Goal: Task Accomplishment & Management: Use online tool/utility

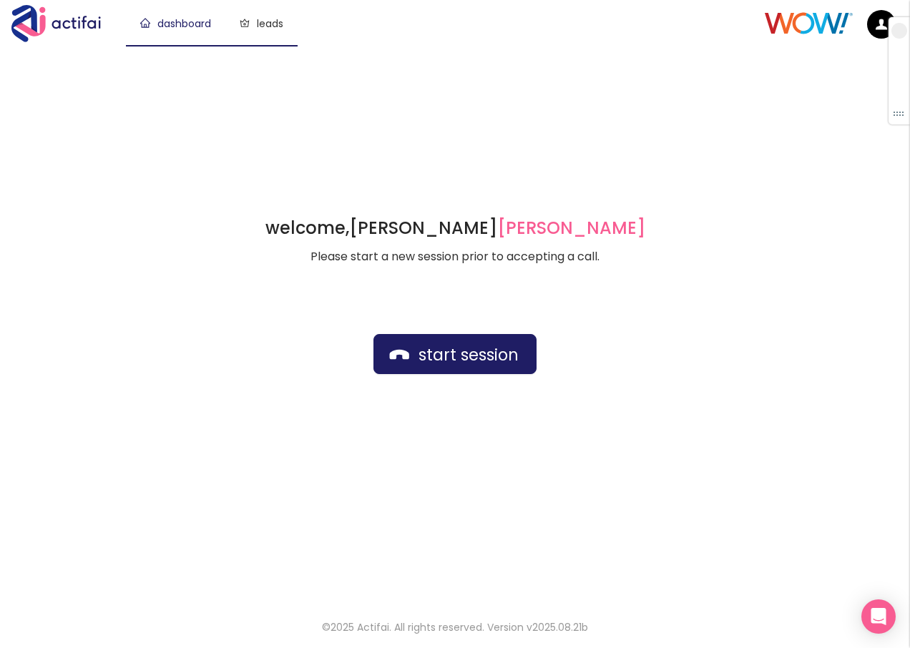
drag, startPoint x: 274, startPoint y: 24, endPoint x: 275, endPoint y: 46, distance: 22.2
click at [274, 24] on link "leads" at bounding box center [262, 23] width 44 height 14
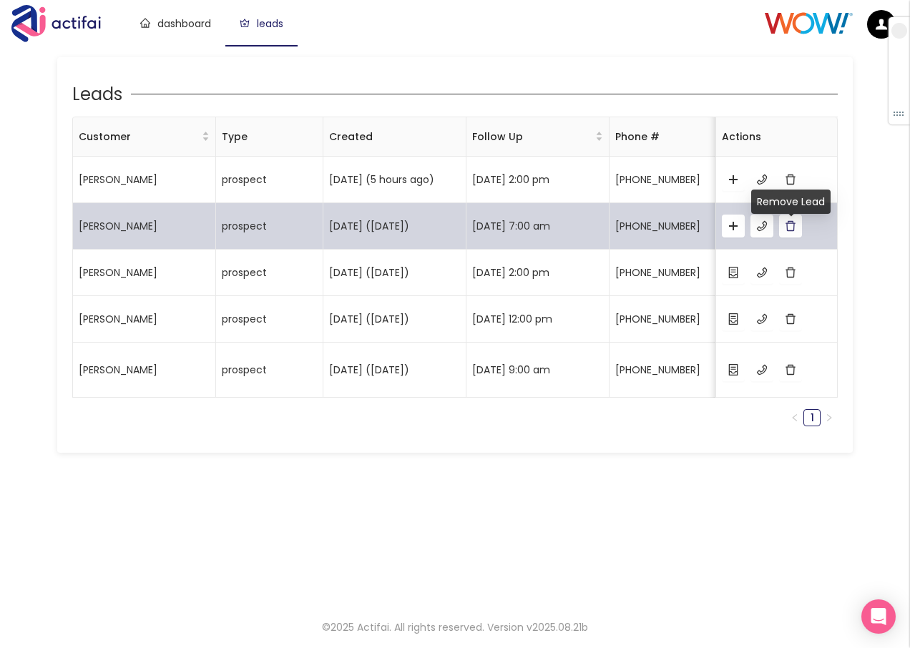
click at [784, 235] on button "button" at bounding box center [790, 226] width 23 height 23
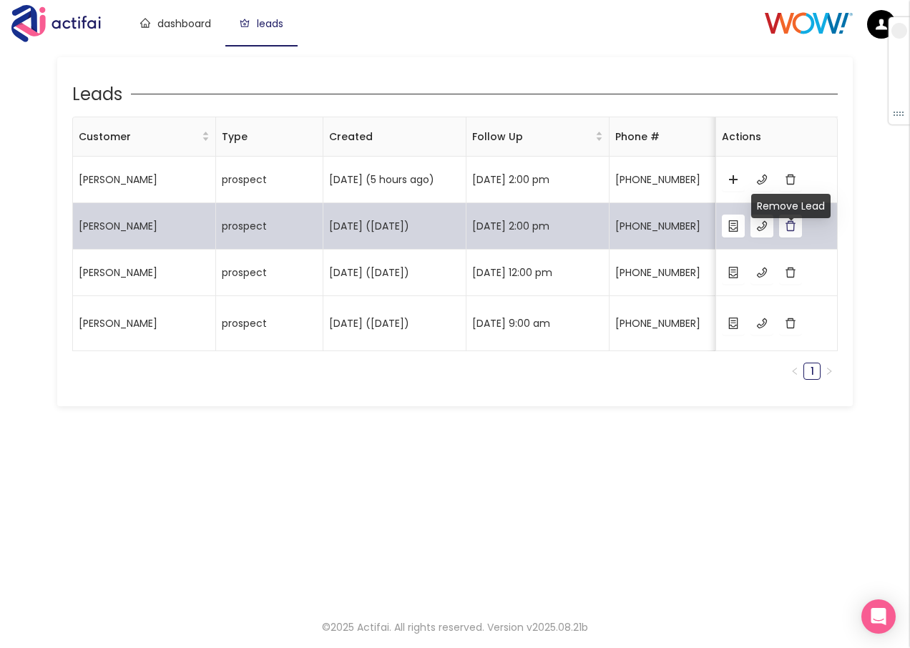
click at [788, 236] on button "button" at bounding box center [790, 226] width 23 height 23
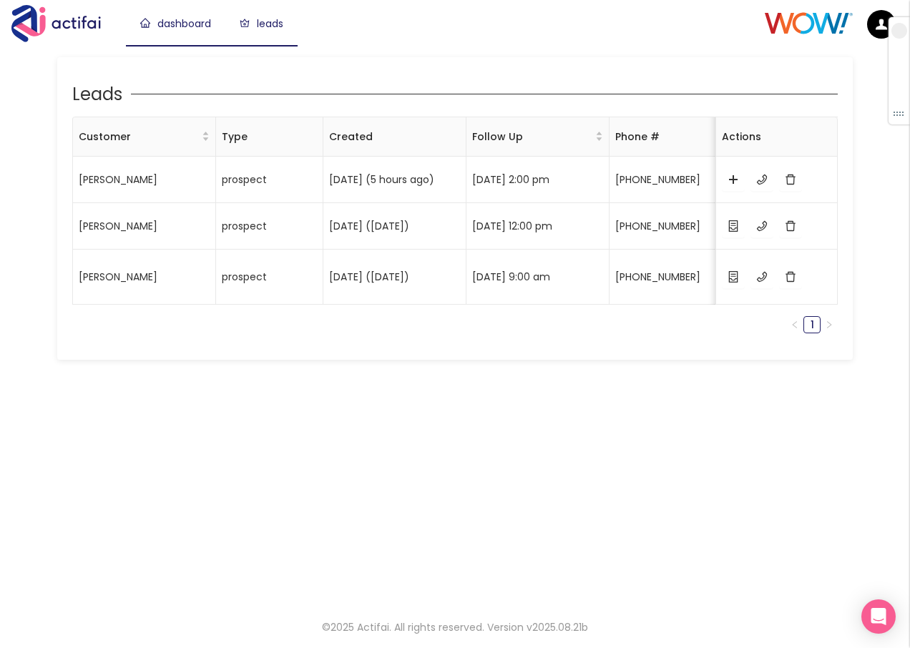
click at [168, 23] on link "dashboard" at bounding box center [175, 23] width 71 height 14
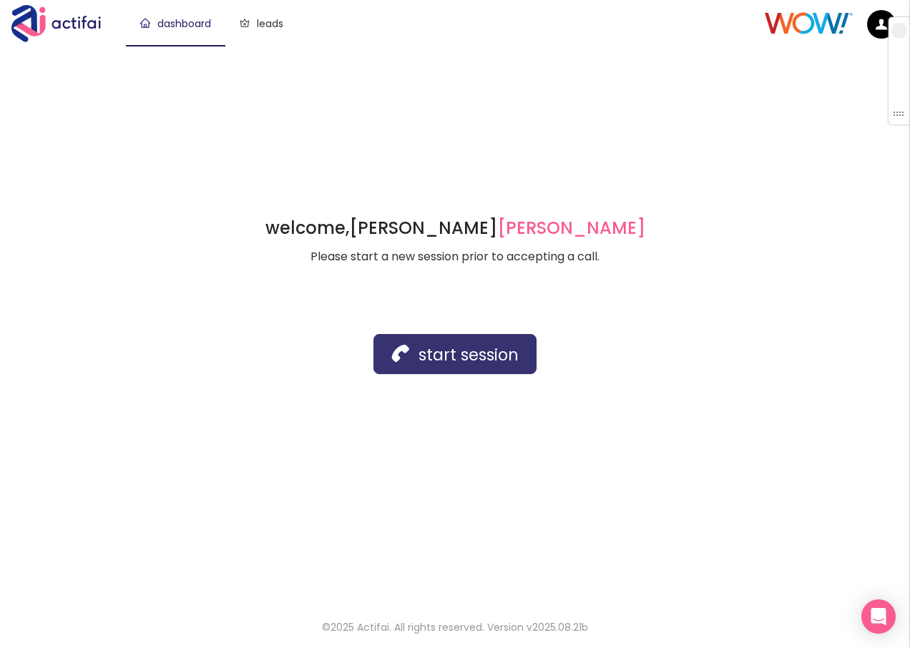
click at [449, 350] on button "start session" at bounding box center [455, 354] width 163 height 40
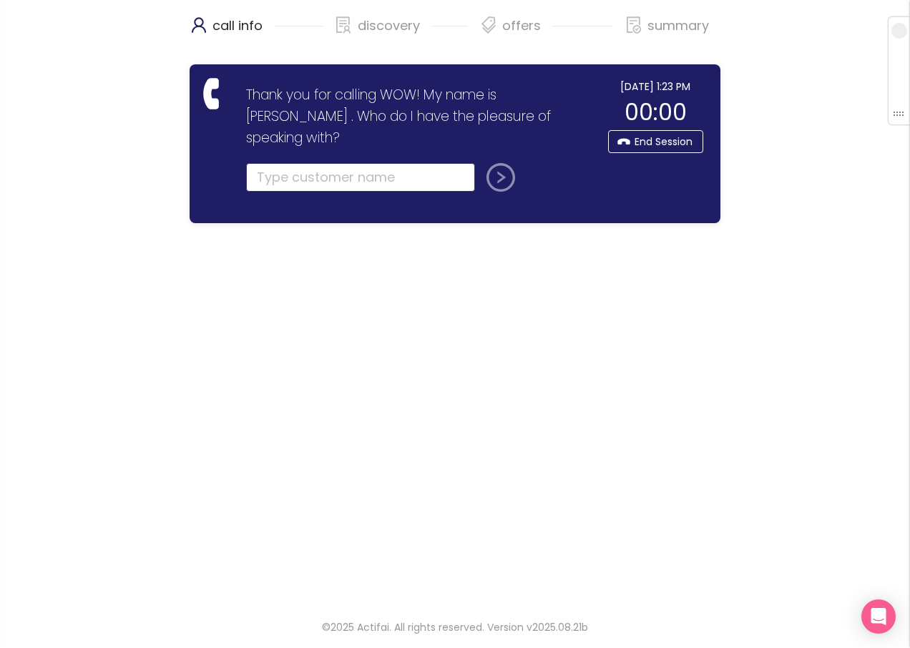
click at [293, 163] on input "text" at bounding box center [360, 177] width 229 height 29
type input "t"
type input "TYI"
click at [505, 165] on button "submit" at bounding box center [498, 177] width 34 height 29
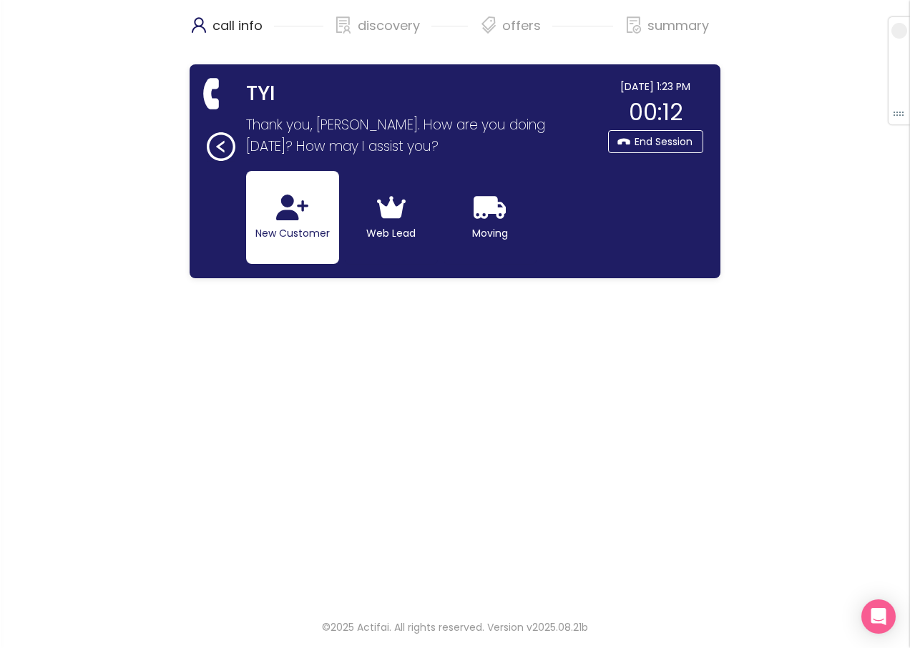
click at [308, 230] on button "New Customer" at bounding box center [292, 217] width 93 height 93
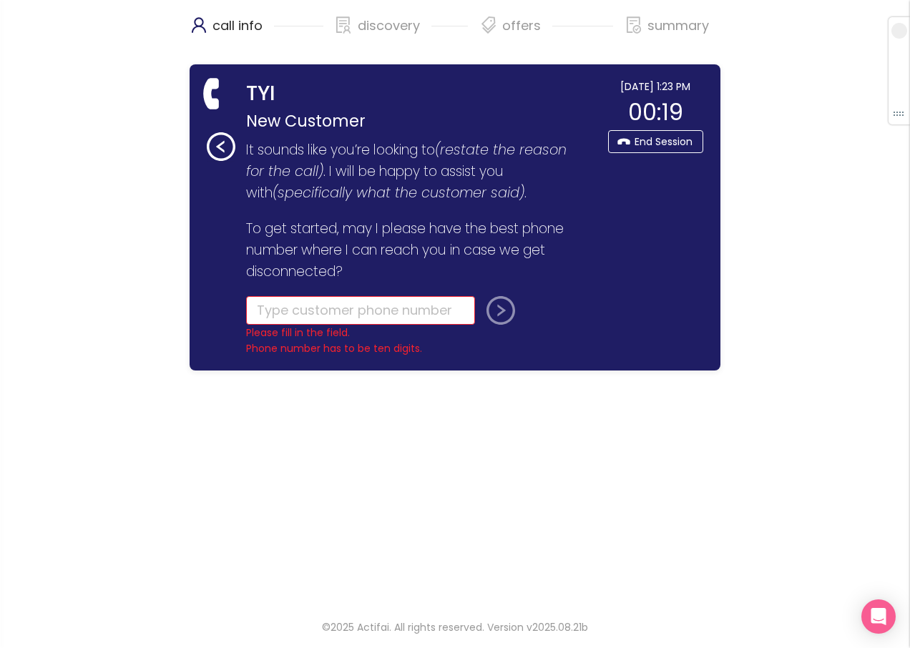
click at [286, 296] on form "It sounds like you’re looking to (restate the reason for the call) . I will be …" at bounding box center [417, 249] width 343 height 218
click at [268, 311] on input "tel" at bounding box center [360, 310] width 229 height 29
type input "[PHONE_NUMBER]"
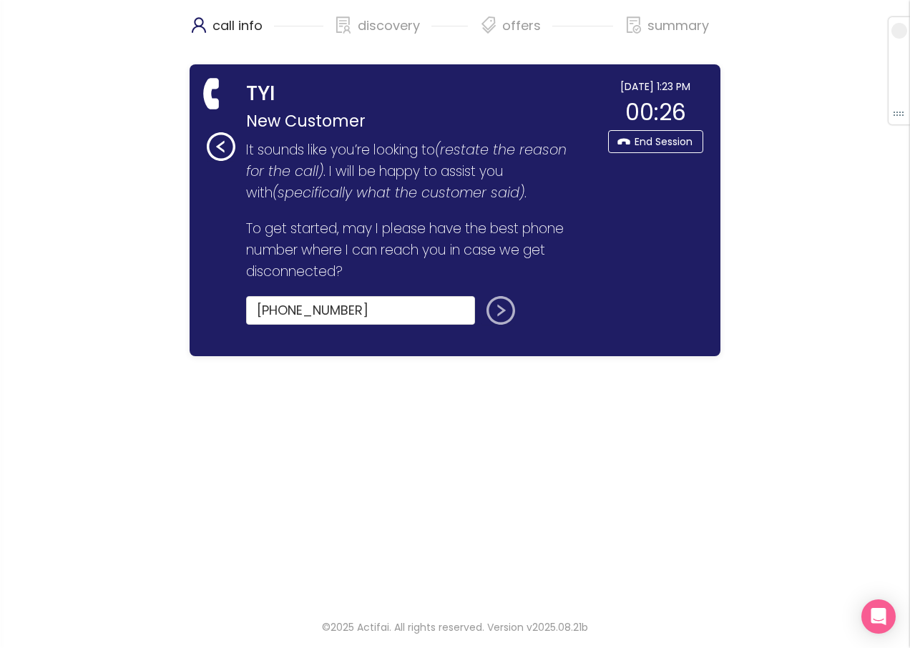
click at [492, 311] on button "submit" at bounding box center [498, 310] width 34 height 29
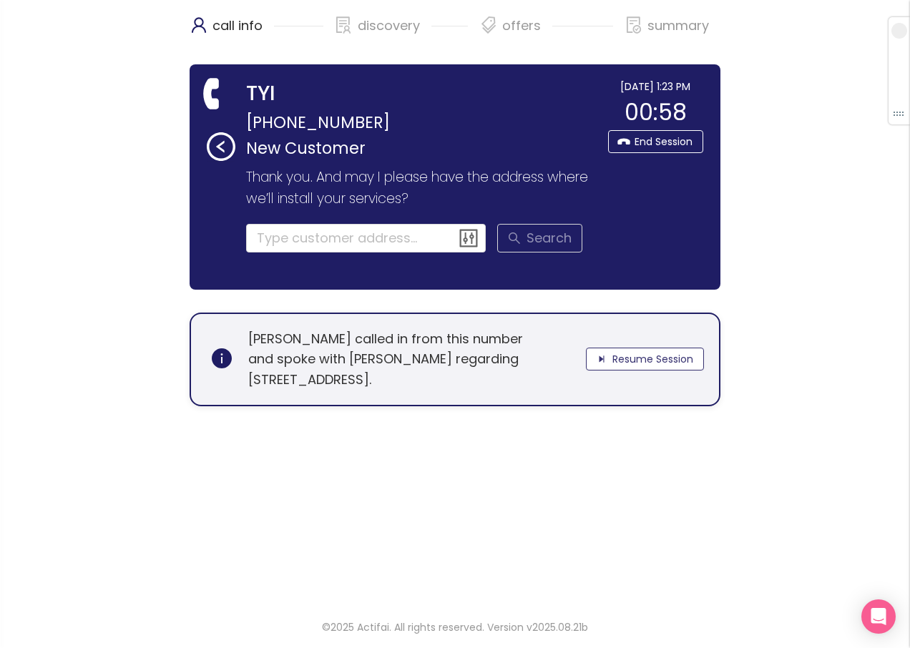
click at [633, 357] on button "Resume Session" at bounding box center [645, 359] width 118 height 23
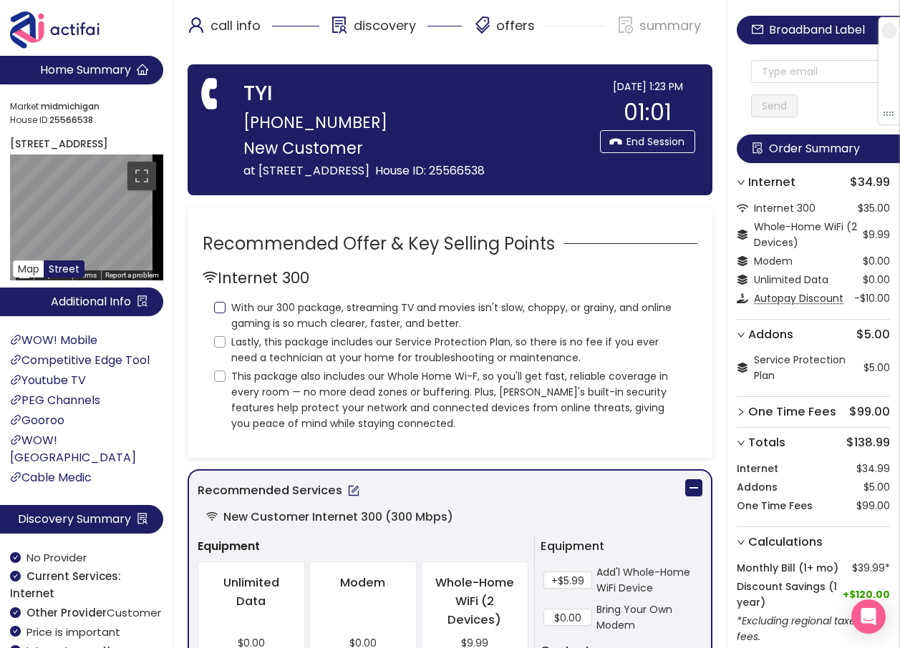
click at [220, 306] on input "With our 300 package, streaming TV and movies isn't slow, choppy, or grainy, an…" at bounding box center [219, 307] width 11 height 11
checkbox input "true"
click at [220, 340] on input "Lastly, this package includes our Service Protection Plan, so there is no fee i…" at bounding box center [219, 341] width 11 height 11
checkbox input "true"
click at [221, 371] on input "This package also includes our Whole Home Wi-F, so you'll get fast, reliable co…" at bounding box center [219, 376] width 11 height 11
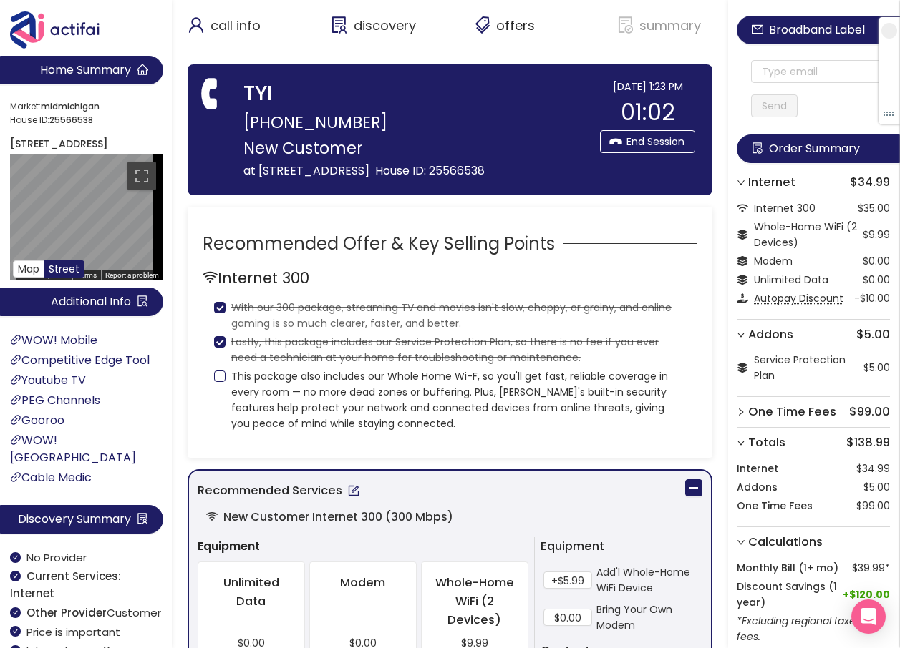
checkbox input "true"
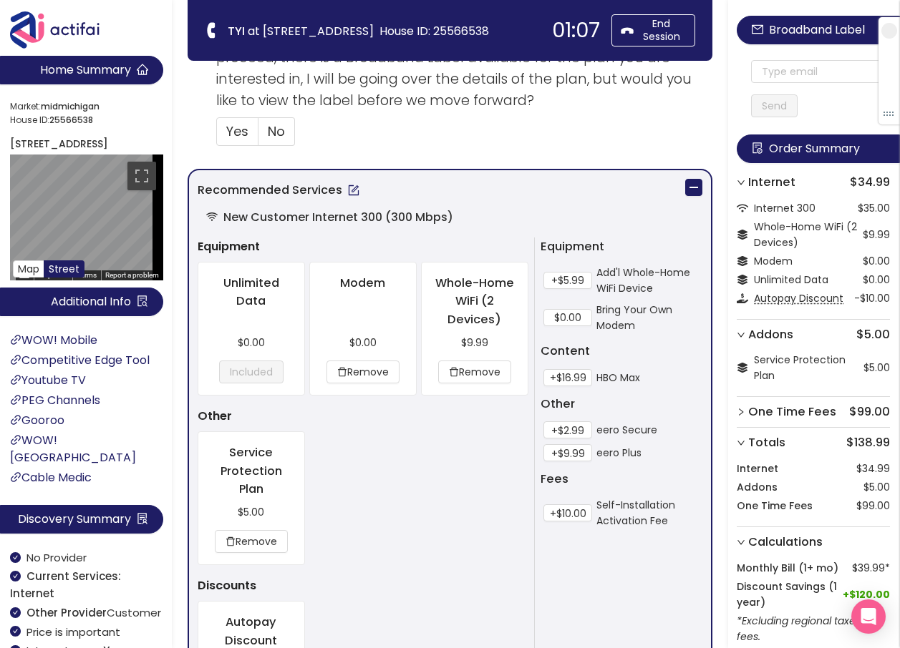
scroll to position [644, 0]
click at [351, 194] on button "button" at bounding box center [353, 191] width 23 height 23
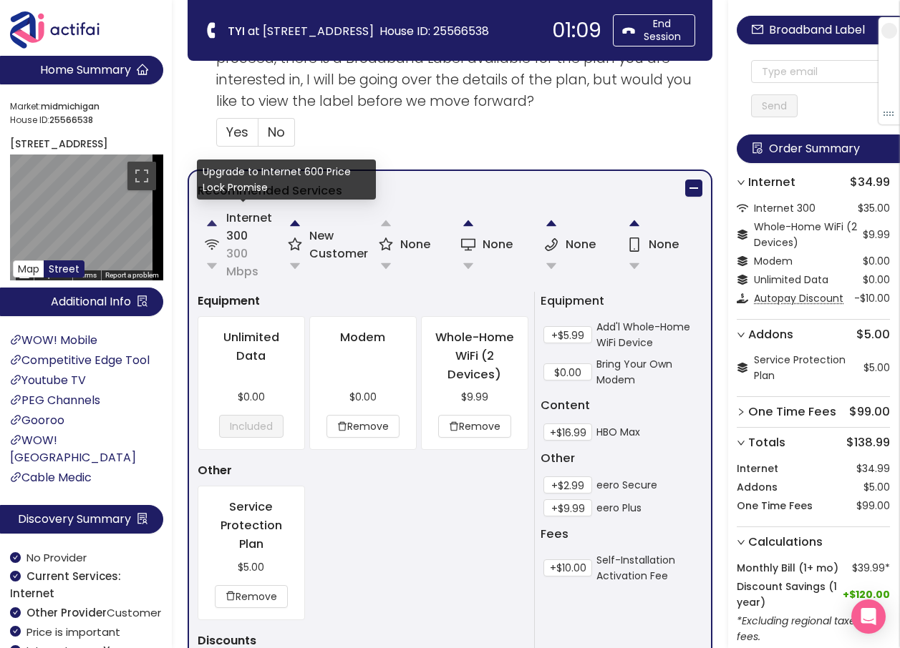
click at [208, 225] on button "button" at bounding box center [212, 223] width 29 height 29
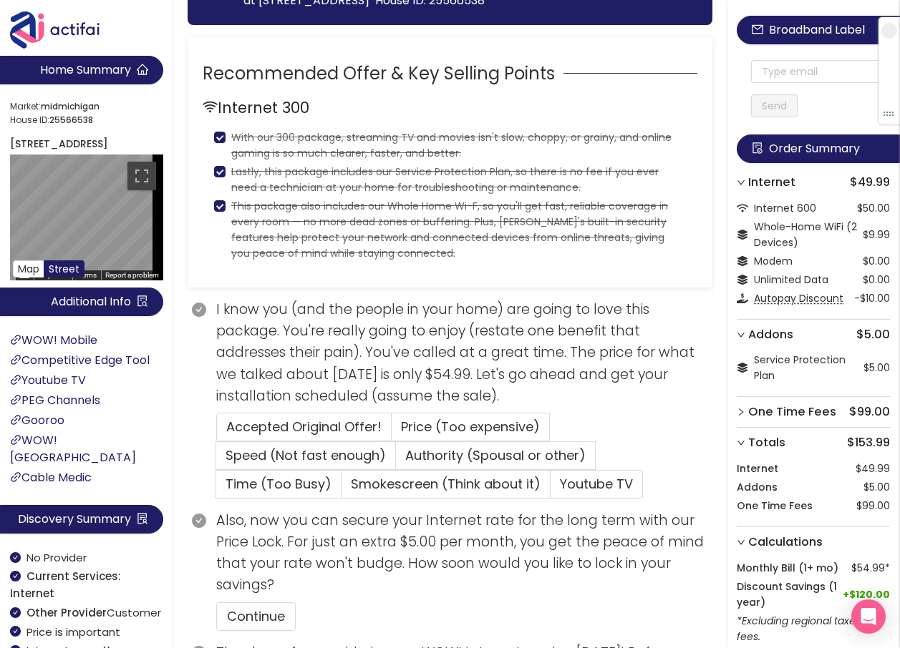
scroll to position [0, 0]
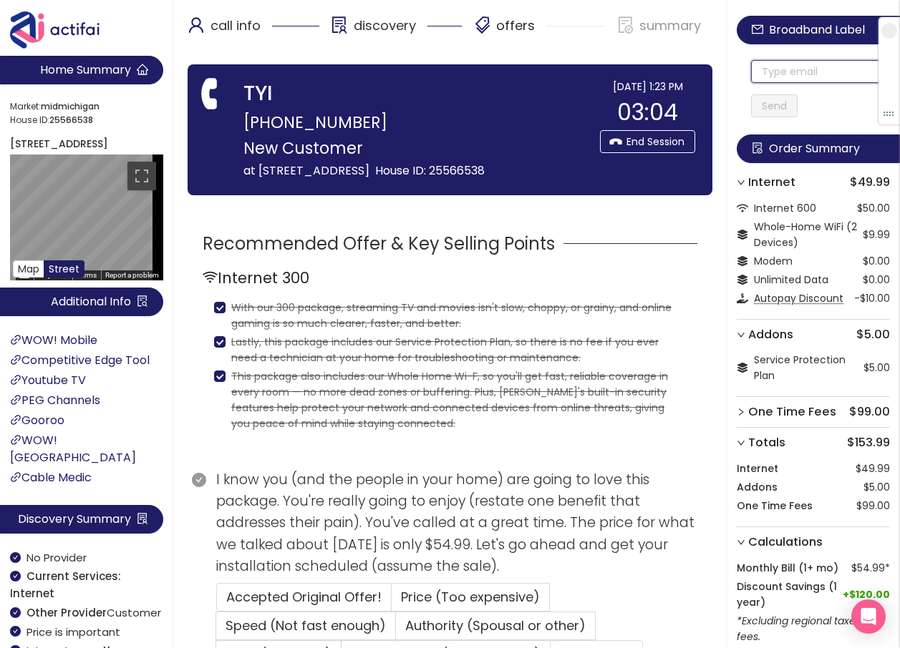
click at [789, 65] on input "text" at bounding box center [820, 71] width 139 height 23
drag, startPoint x: 833, startPoint y: 68, endPoint x: 657, endPoint y: 65, distance: 176.1
click at [765, 77] on input "[EMAIL_ADDRESS][DOMAIN_NAME]" at bounding box center [820, 71] width 139 height 23
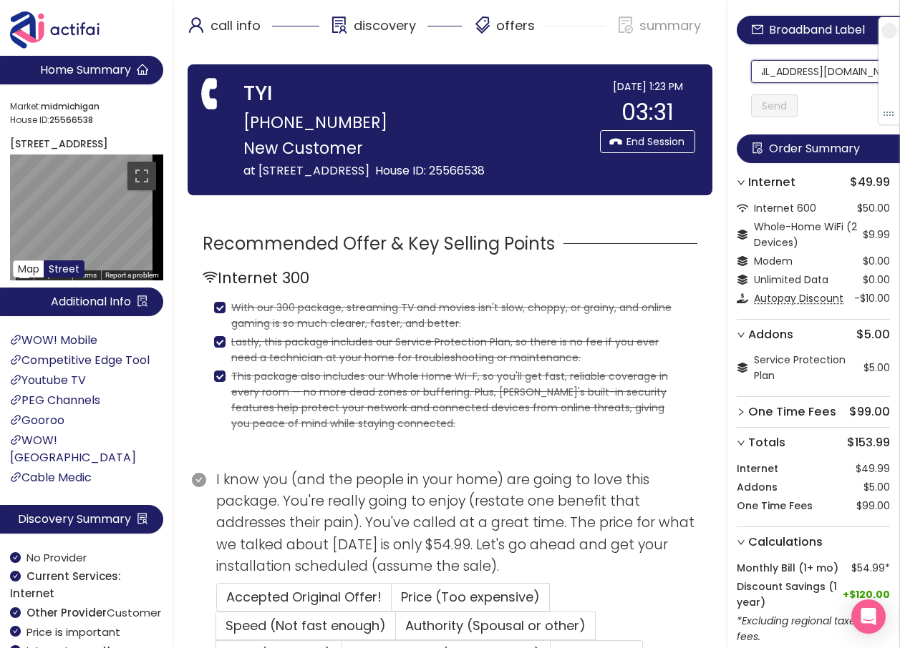
drag, startPoint x: 765, startPoint y: 77, endPoint x: 910, endPoint y: 86, distance: 144.8
click at [900, 86] on html "Home Summary Market: [GEOGRAPHIC_DATA] ID: 25566538 [STREET_ADDRESS] Map Street…" at bounding box center [450, 324] width 900 height 648
type input "[EMAIL_ADDRESS][DOMAIN_NAME]"
click at [772, 101] on button "Send" at bounding box center [774, 105] width 47 height 23
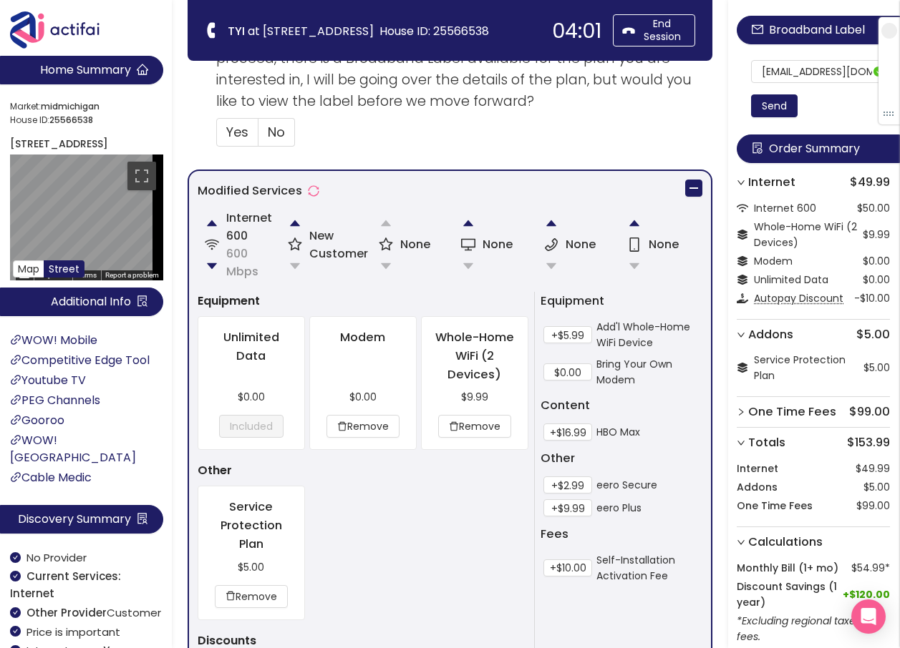
scroll to position [429, 0]
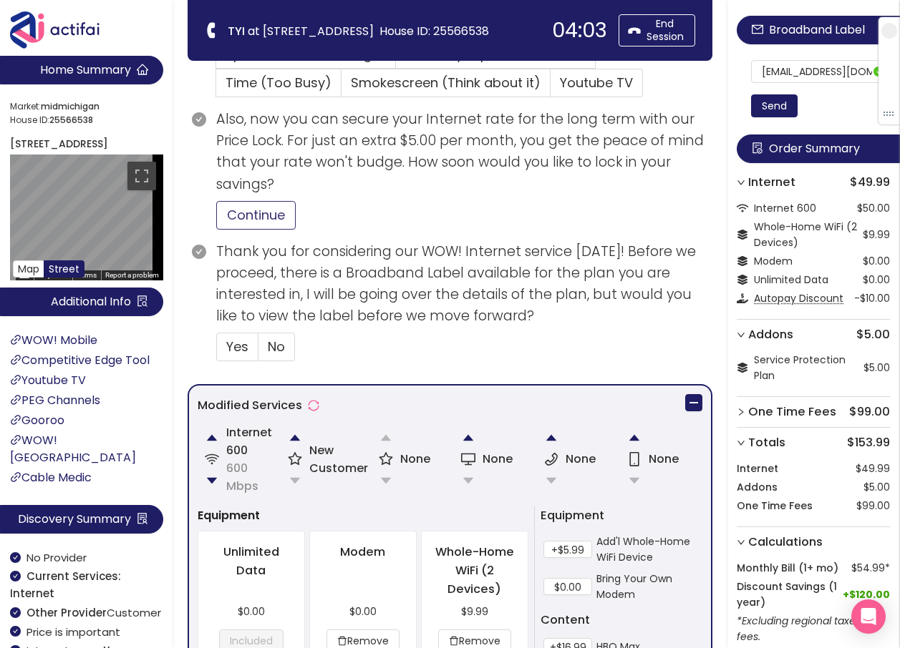
click at [266, 213] on button "Continue" at bounding box center [255, 215] width 79 height 29
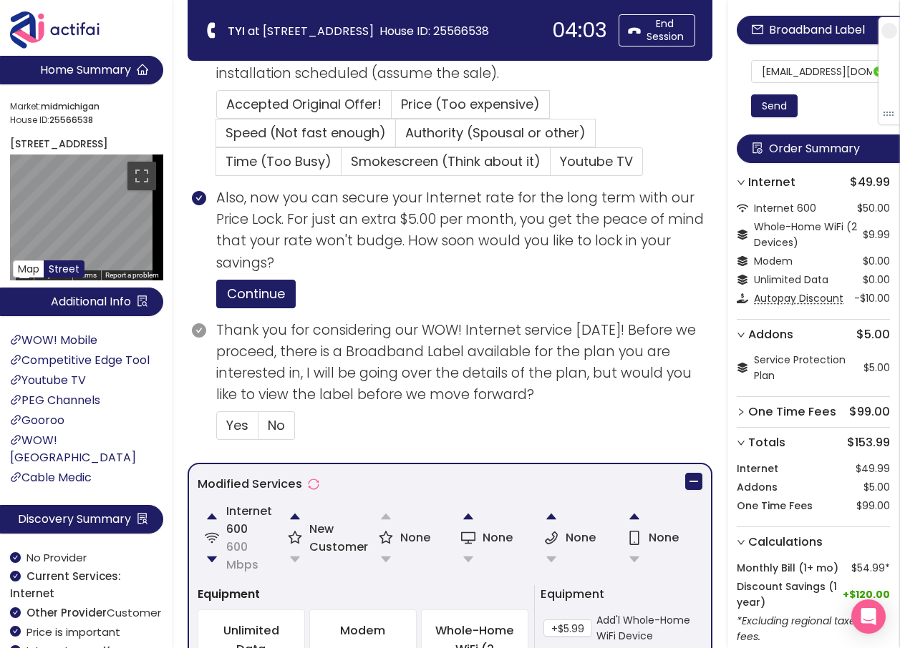
scroll to position [215, 0]
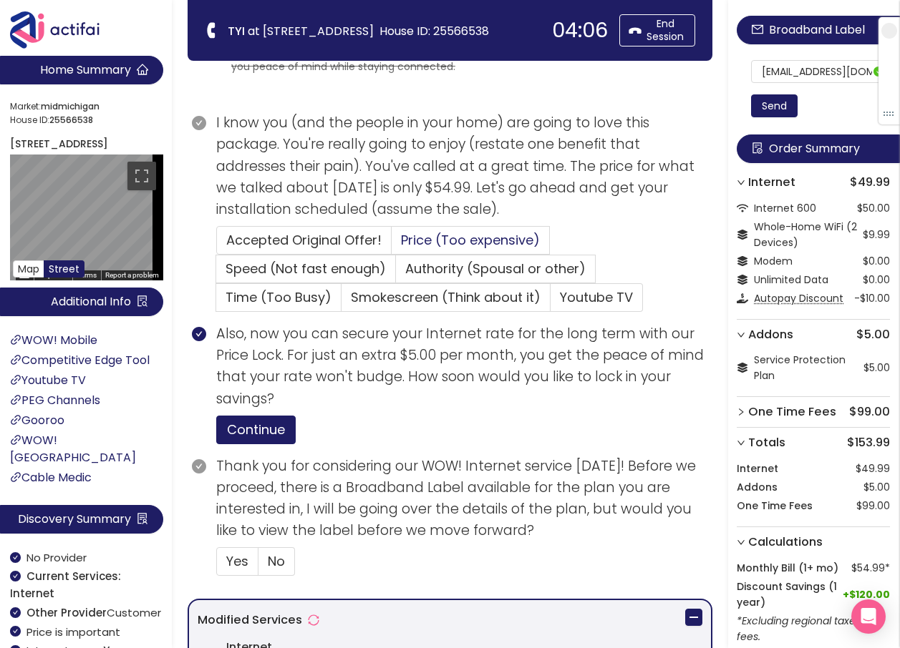
click at [432, 235] on span "Price (Too expensive)" at bounding box center [470, 240] width 139 height 18
click at [391, 245] on input "Price (Too expensive)" at bounding box center [391, 245] width 0 height 0
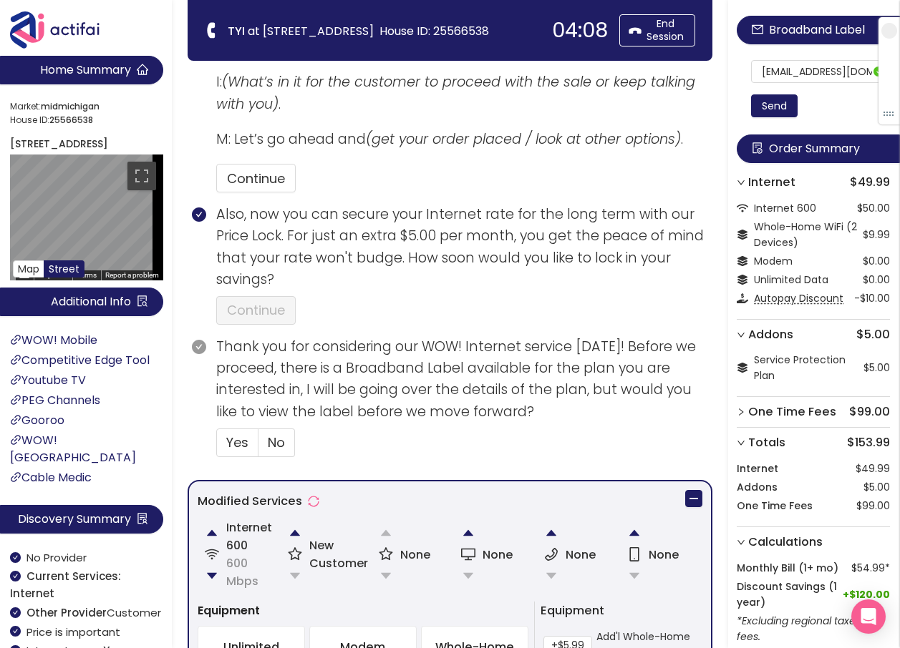
scroll to position [501, 0]
click at [254, 180] on button "Continue" at bounding box center [255, 179] width 79 height 29
drag, startPoint x: 238, startPoint y: 432, endPoint x: 256, endPoint y: 430, distance: 17.3
click at [238, 433] on label "Yes" at bounding box center [237, 443] width 42 height 29
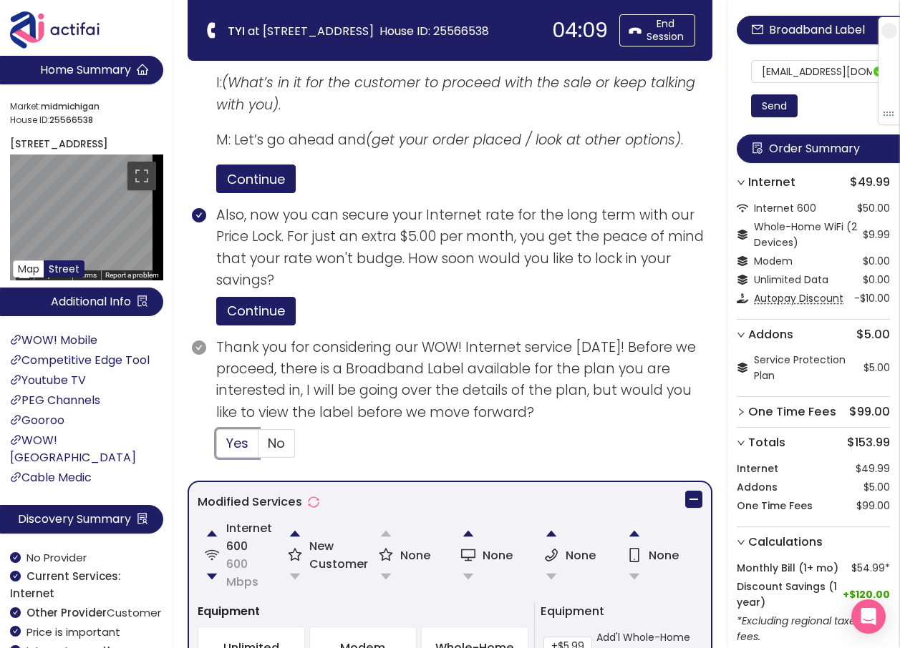
click at [217, 448] on input "Yes" at bounding box center [217, 448] width 0 height 0
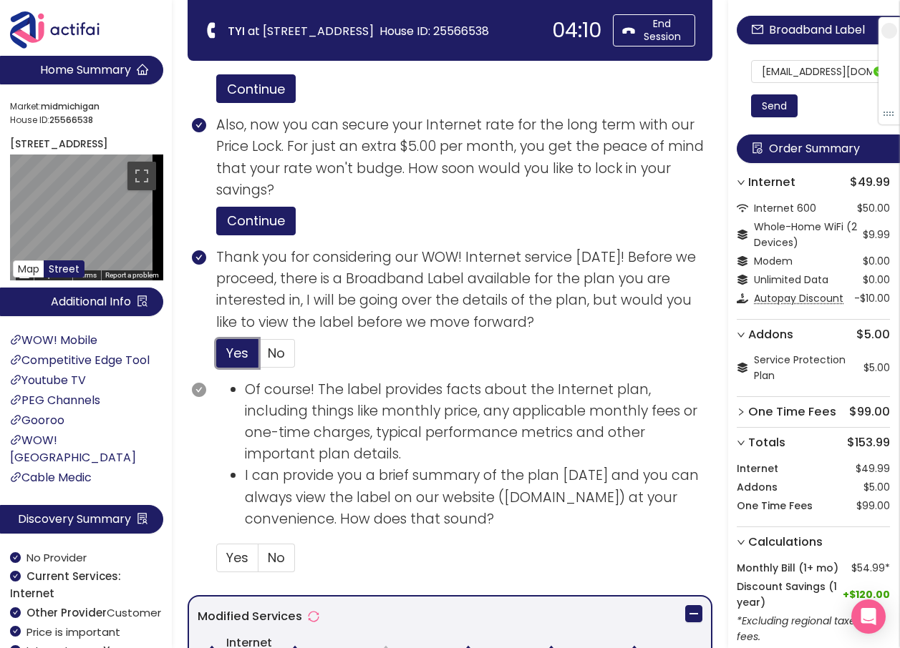
scroll to position [716, 0]
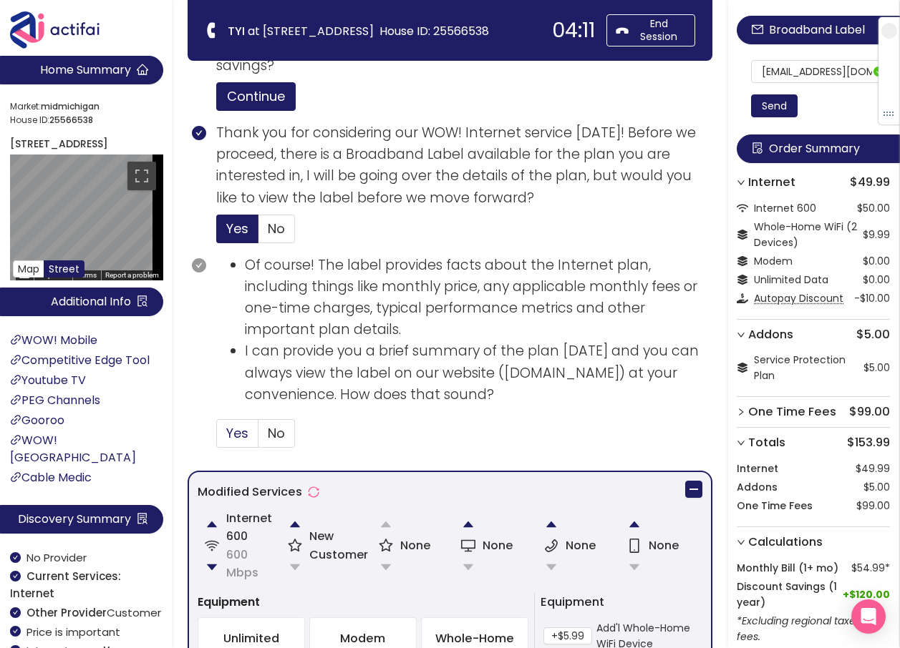
click at [226, 428] on span "Yes" at bounding box center [237, 433] width 22 height 18
click at [217, 438] on input "Yes" at bounding box center [217, 438] width 0 height 0
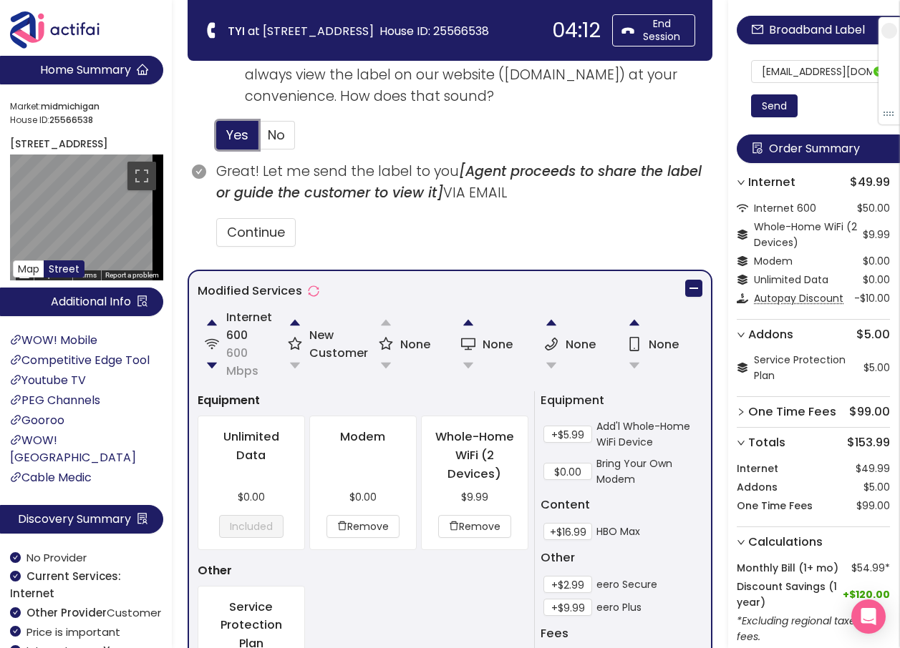
scroll to position [1074, 0]
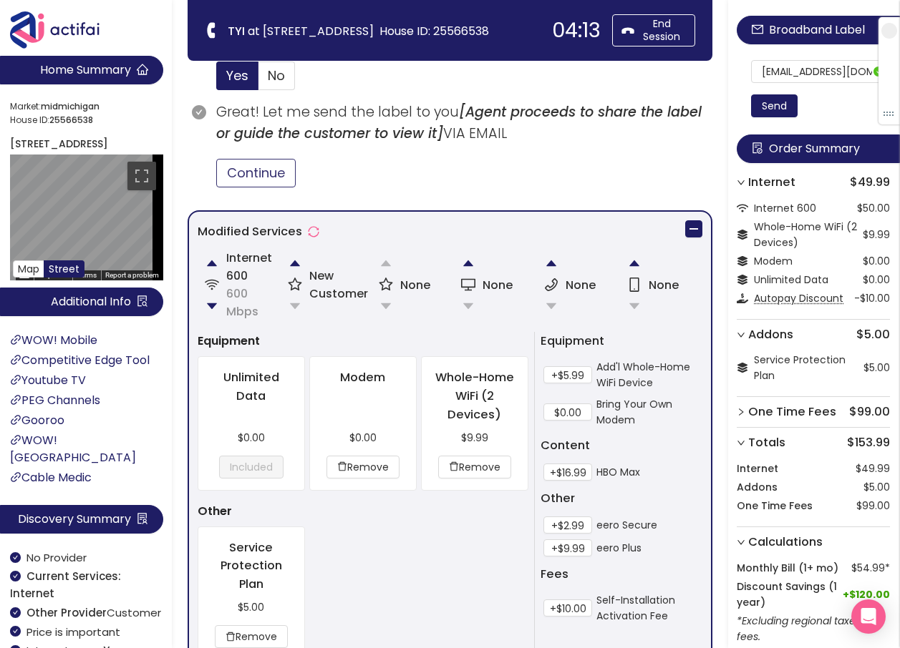
click at [268, 175] on button "Continue" at bounding box center [255, 173] width 79 height 29
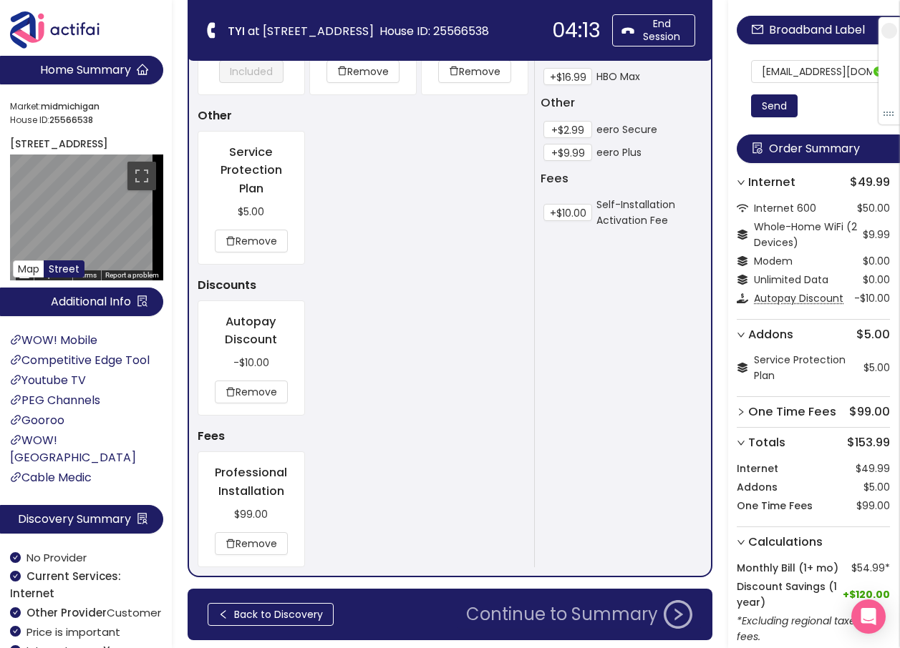
scroll to position [1503, 0]
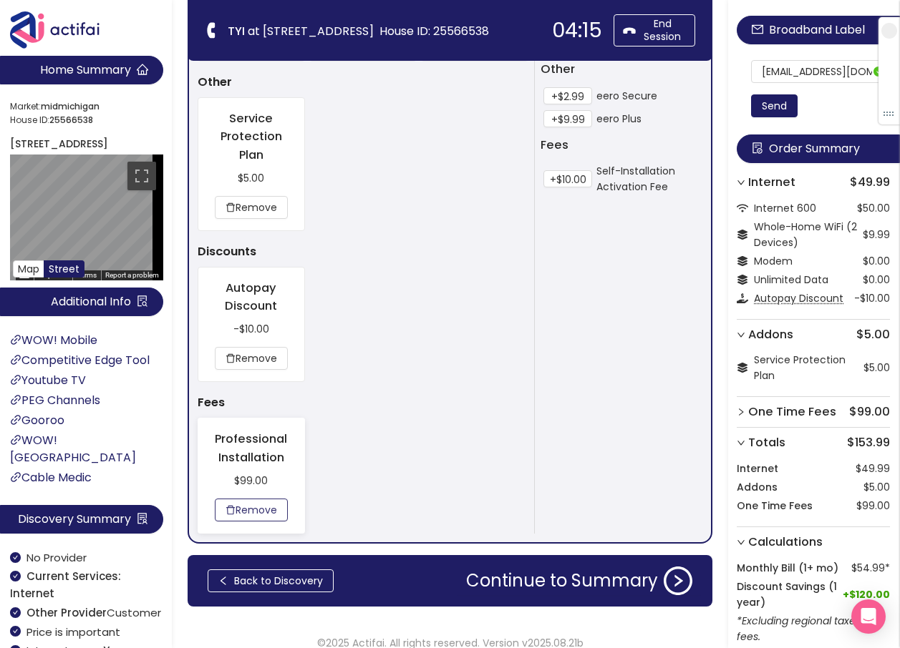
click at [256, 504] on button "Remove" at bounding box center [251, 510] width 73 height 23
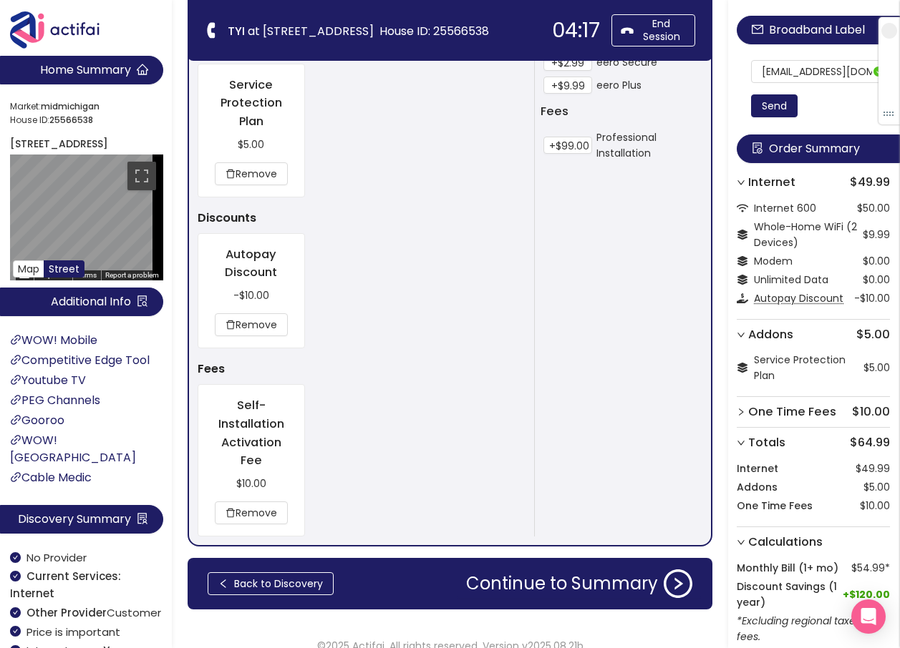
scroll to position [1555, 0]
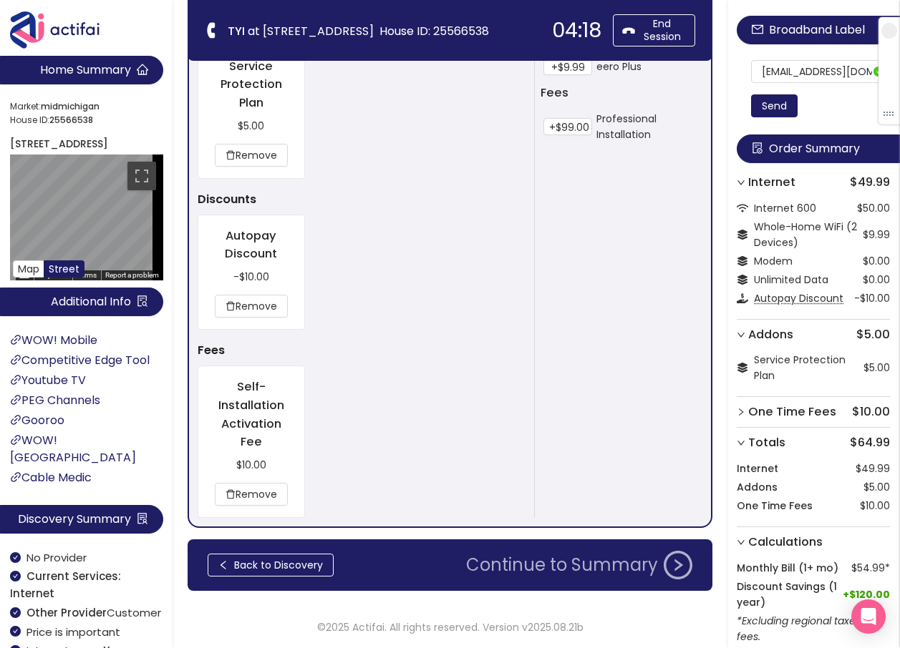
click at [555, 568] on button "Continue to Summary" at bounding box center [578, 565] width 243 height 29
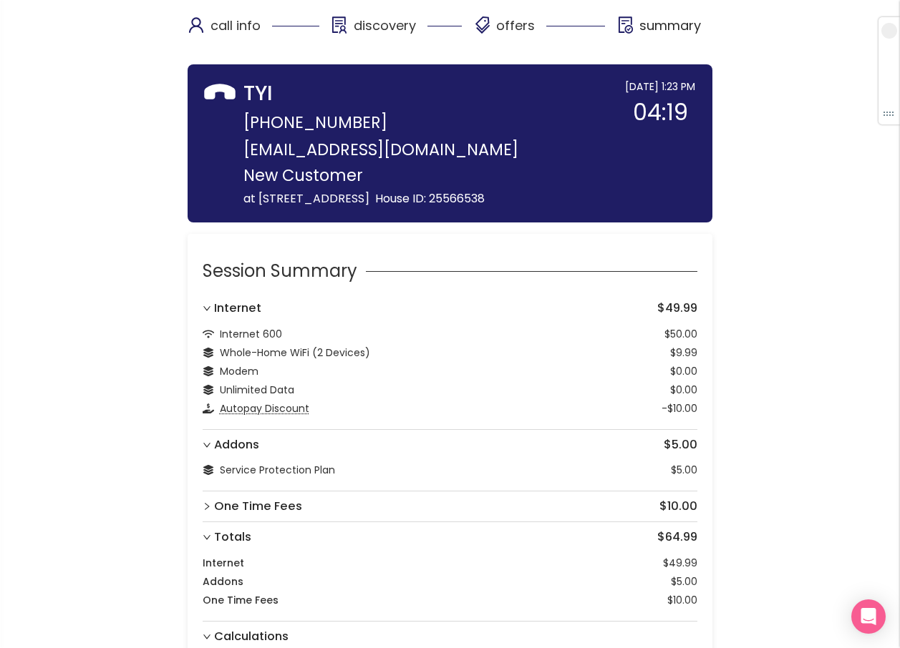
scroll to position [107, 0]
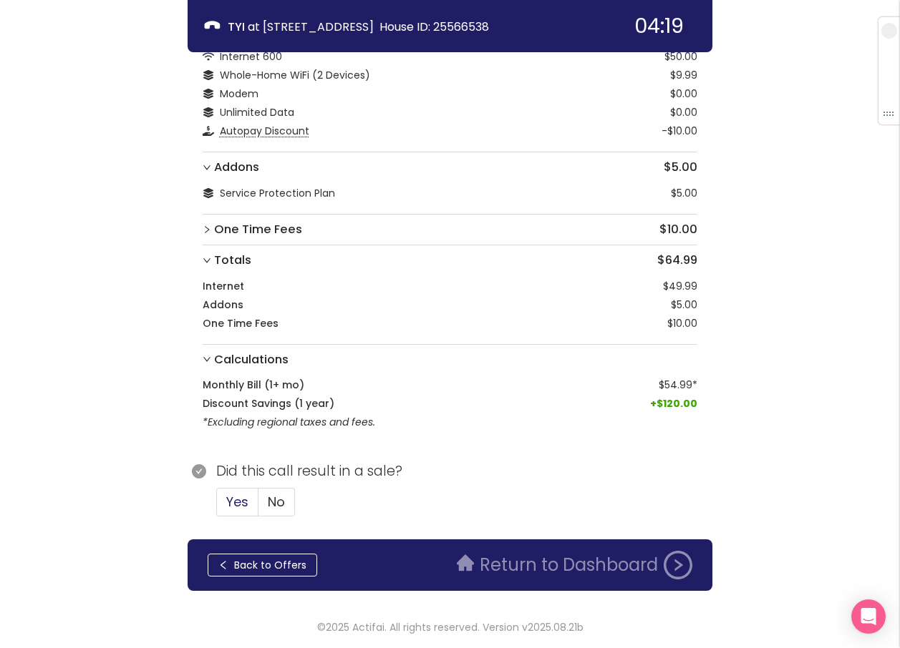
click at [240, 505] on span "Yes" at bounding box center [237, 502] width 22 height 18
click at [217, 507] on input "Yes" at bounding box center [217, 507] width 0 height 0
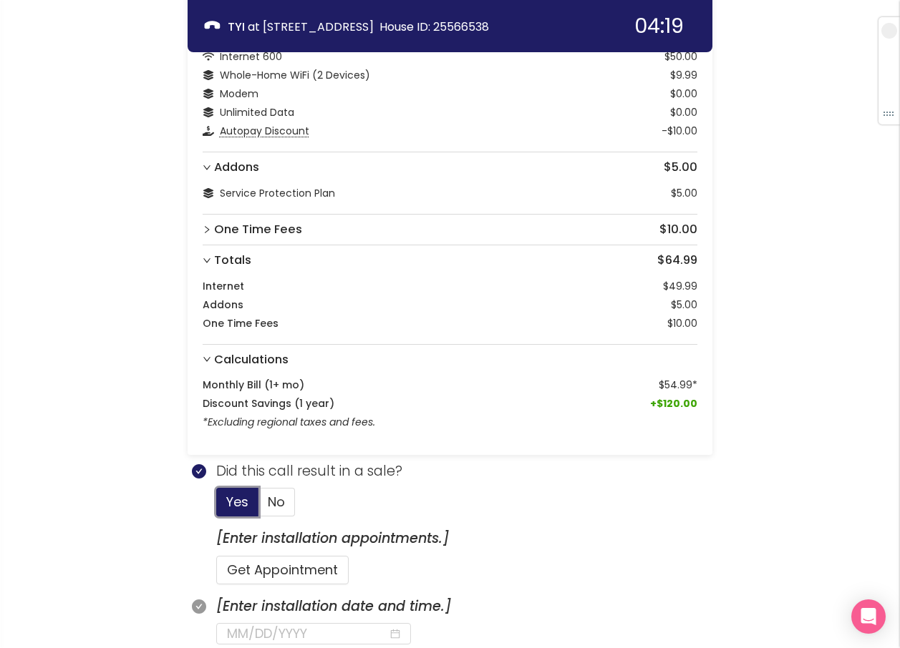
scroll to position [394, 0]
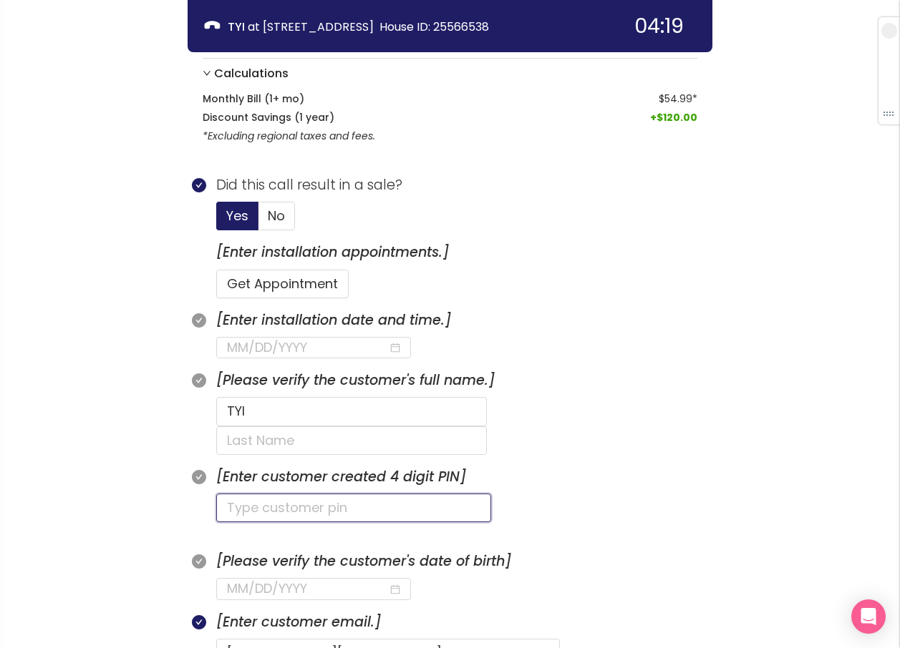
click at [293, 494] on input "text" at bounding box center [353, 508] width 275 height 29
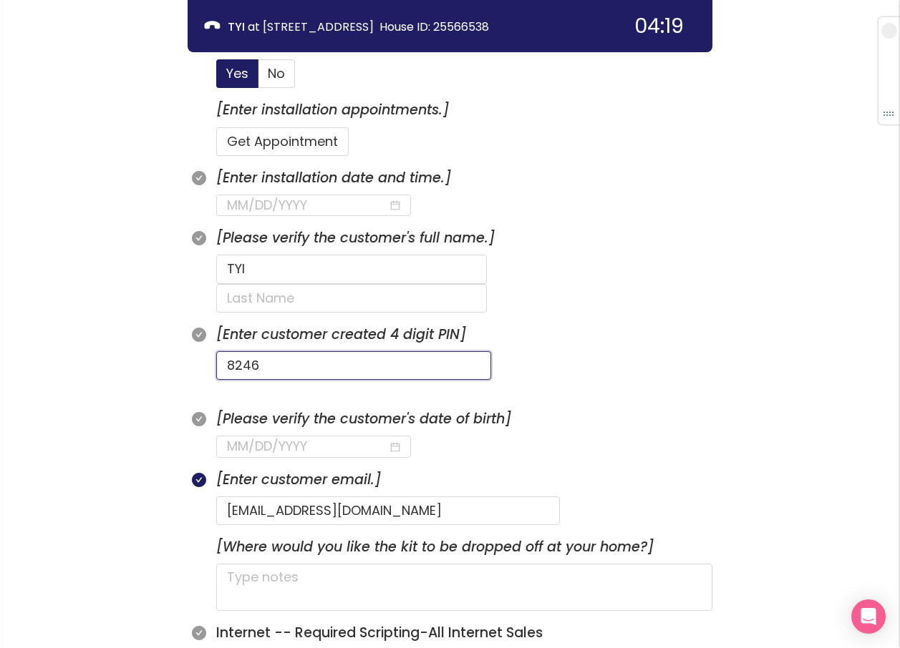
scroll to position [537, 0]
type input "8246"
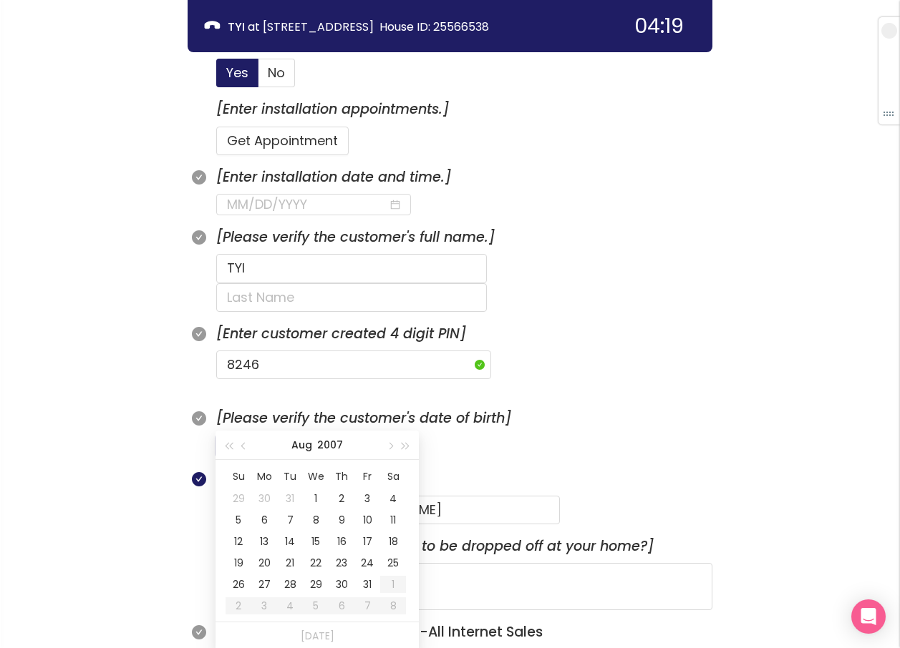
click at [256, 436] on input at bounding box center [307, 446] width 161 height 20
click at [391, 566] on div "22" at bounding box center [392, 563] width 17 height 17
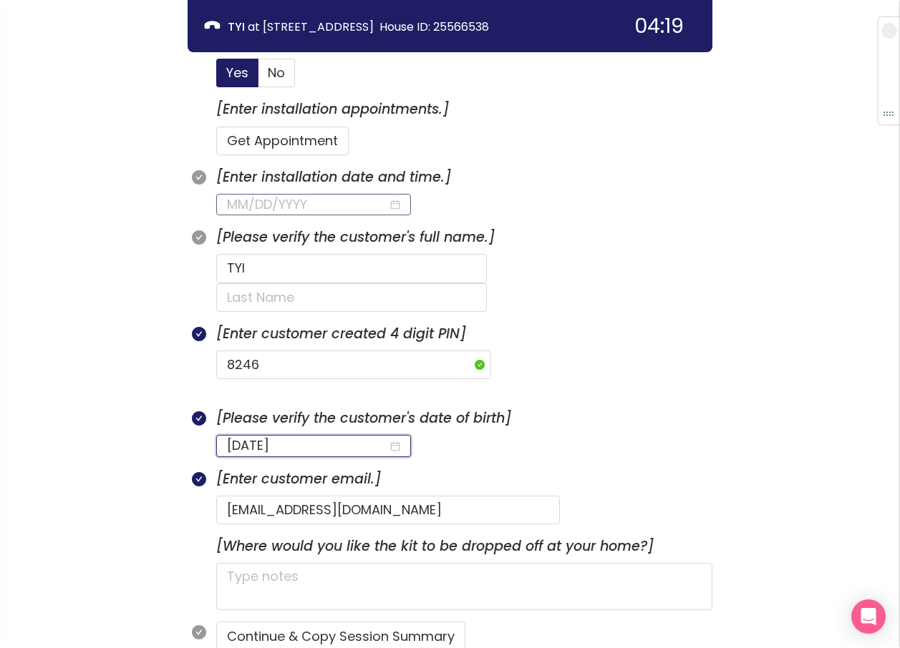
type input "[DATE]"
click at [272, 202] on input at bounding box center [307, 205] width 161 height 20
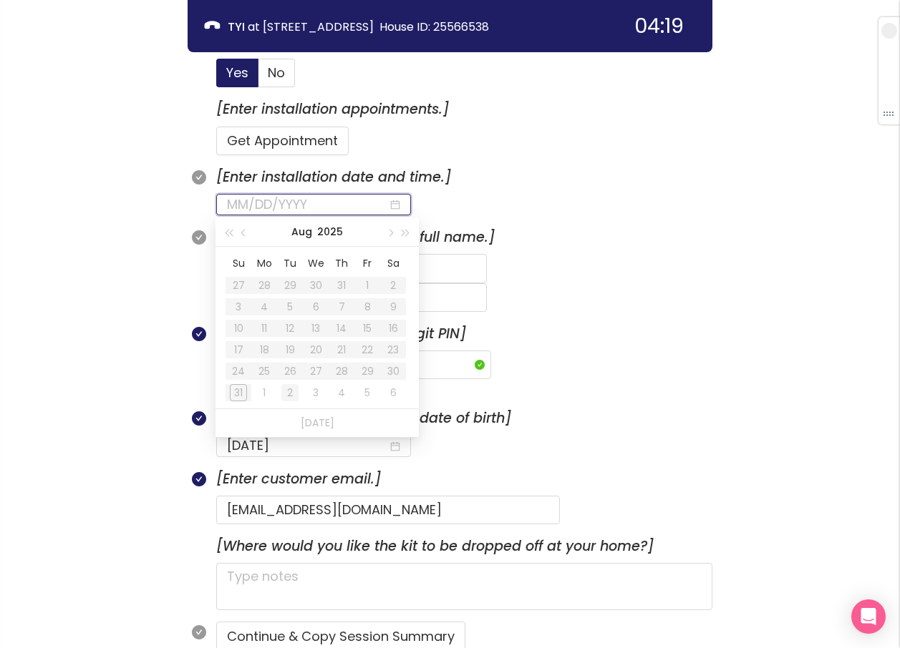
type input "[DATE]"
click at [294, 394] on div "2" at bounding box center [289, 392] width 17 height 17
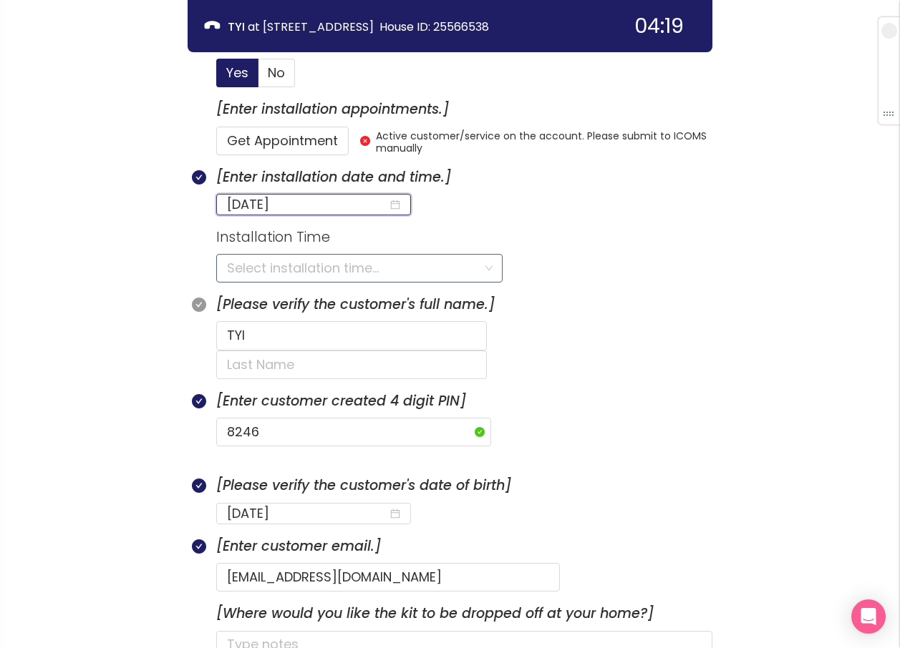
click at [261, 274] on input "search" at bounding box center [354, 268] width 255 height 27
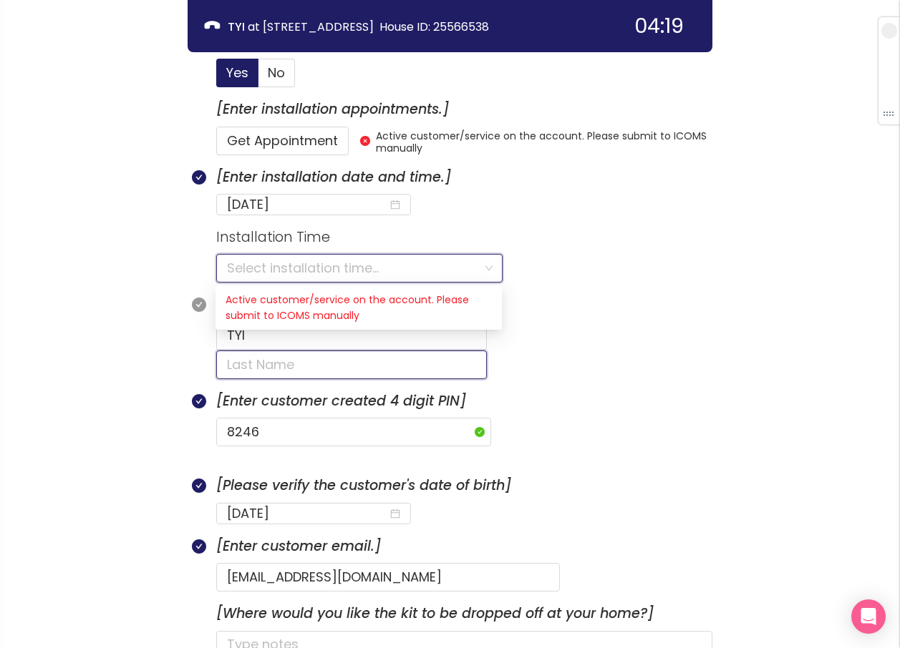
click at [460, 351] on input "text" at bounding box center [351, 365] width 271 height 29
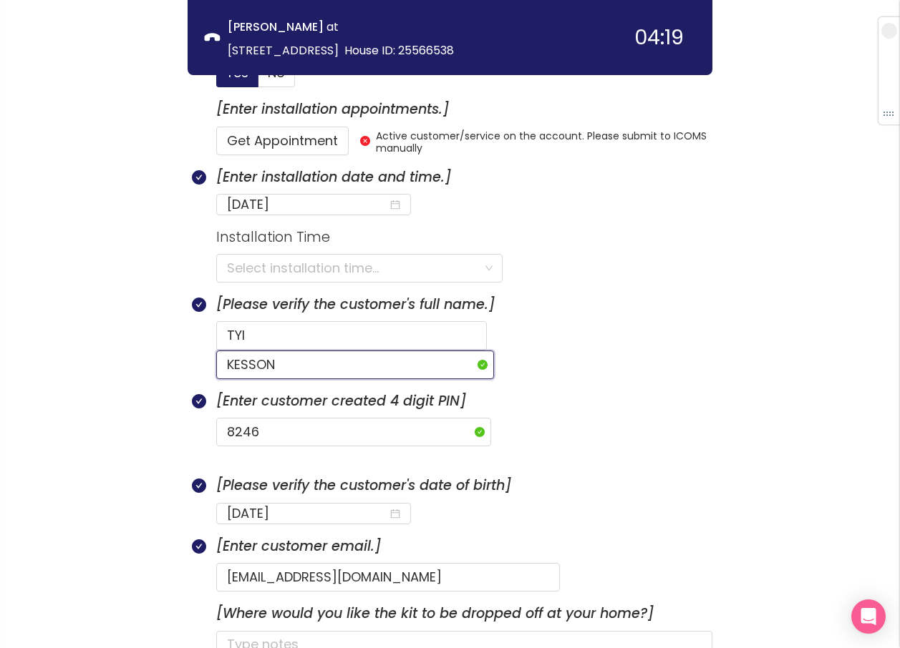
type input "KESSON"
click at [498, 418] on form "8246" at bounding box center [464, 432] width 496 height 29
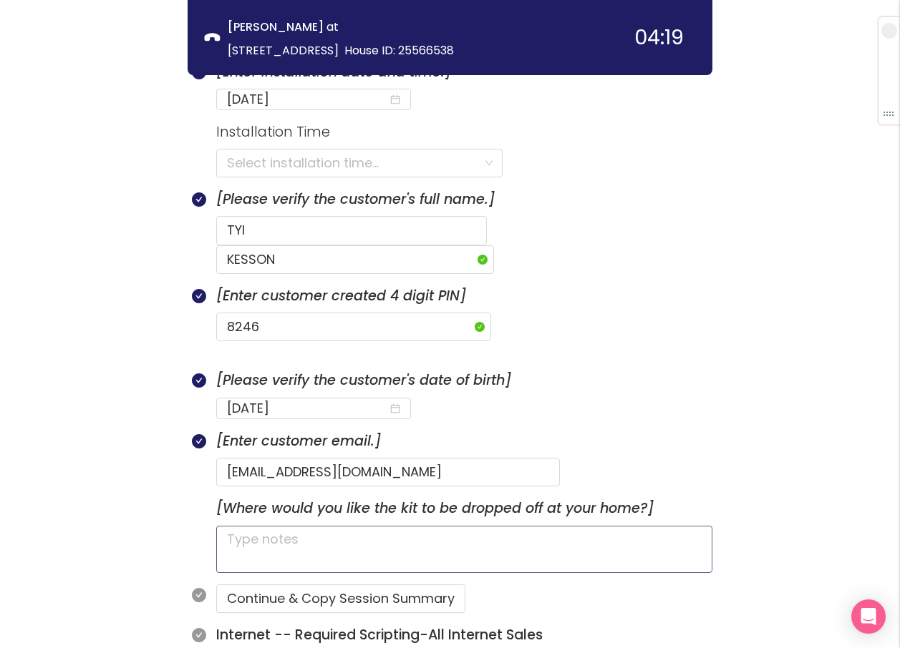
scroll to position [751, 0]
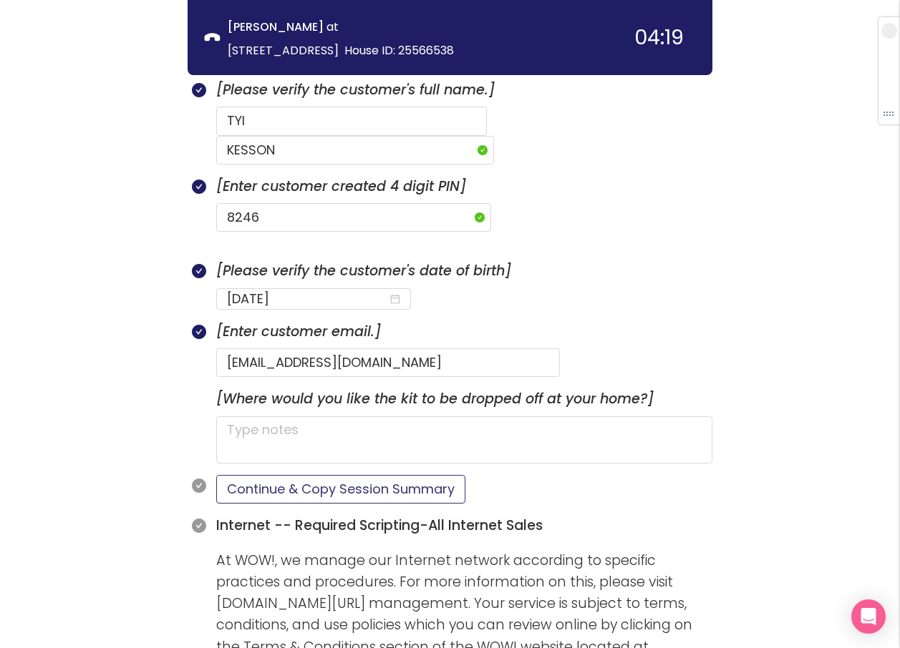
click at [316, 475] on button "Continue & Copy Session Summary" at bounding box center [340, 489] width 249 height 29
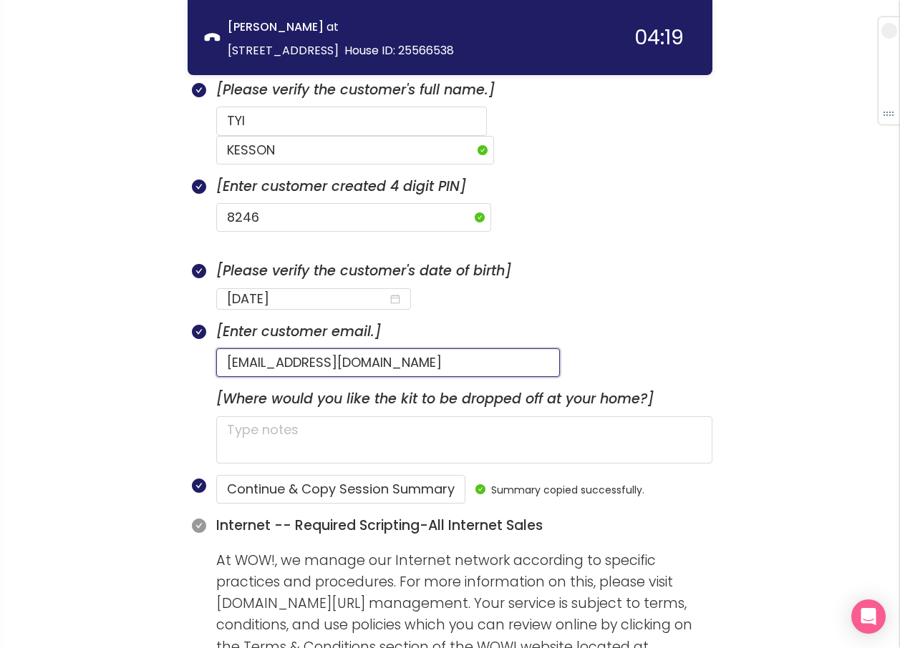
drag, startPoint x: 414, startPoint y: 334, endPoint x: 185, endPoint y: 321, distance: 229.4
click at [185, 321] on div "call info discovery offers summary [PERSON_NAME] at [STREET_ADDRESS] House ID: …" at bounding box center [450, 657] width 900 height 2816
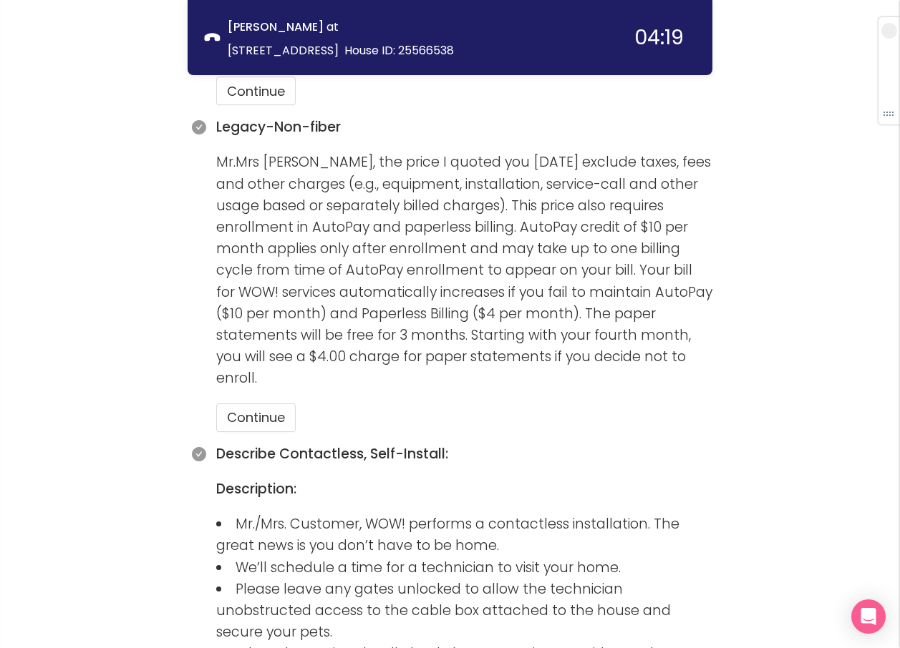
scroll to position [1396, 0]
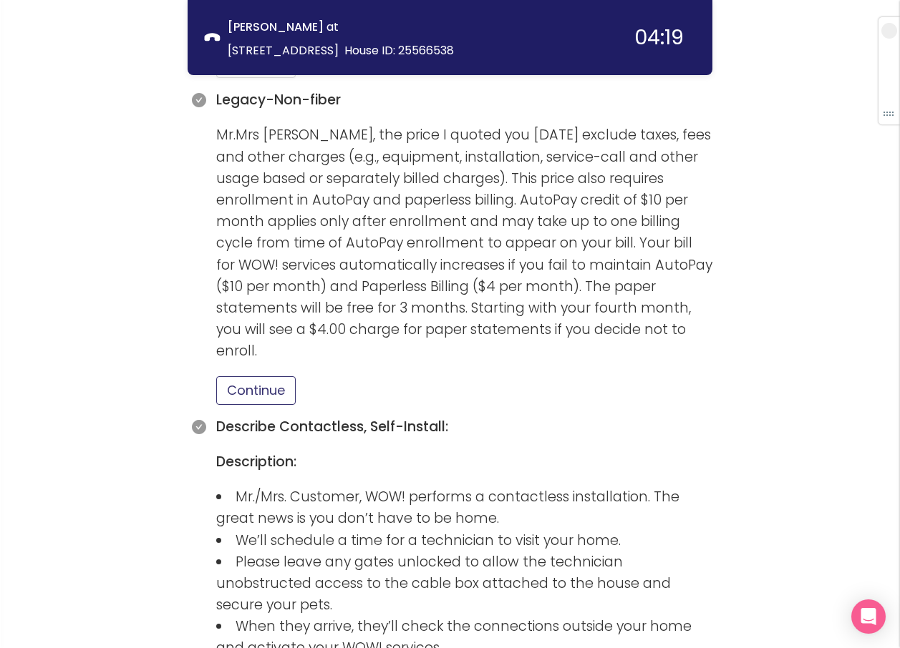
click at [255, 376] on button "Continue" at bounding box center [255, 390] width 79 height 29
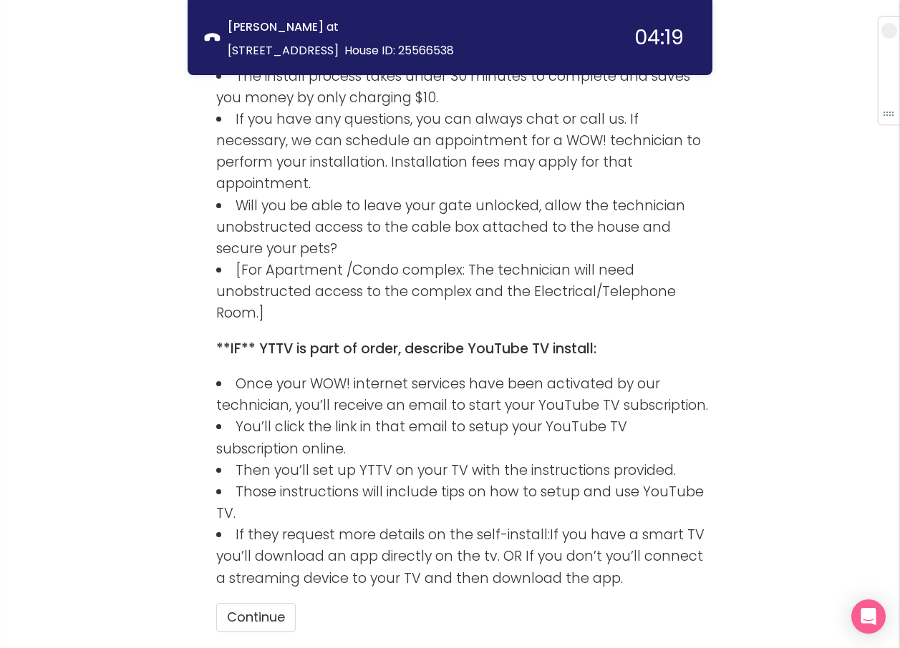
scroll to position [2111, 0]
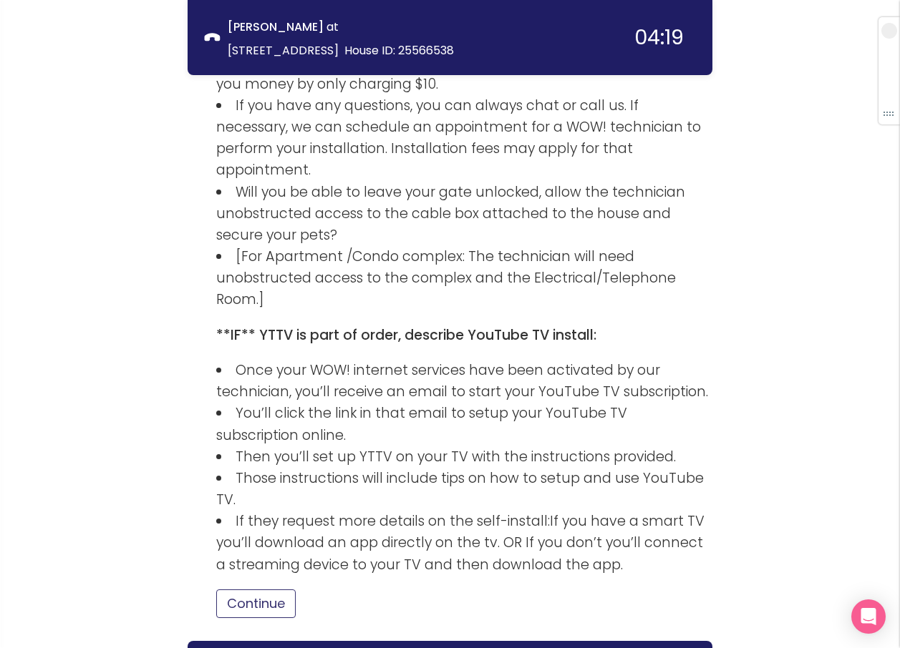
drag, startPoint x: 248, startPoint y: 527, endPoint x: 238, endPoint y: 520, distance: 13.3
click at [246, 590] on button "Continue" at bounding box center [255, 604] width 79 height 29
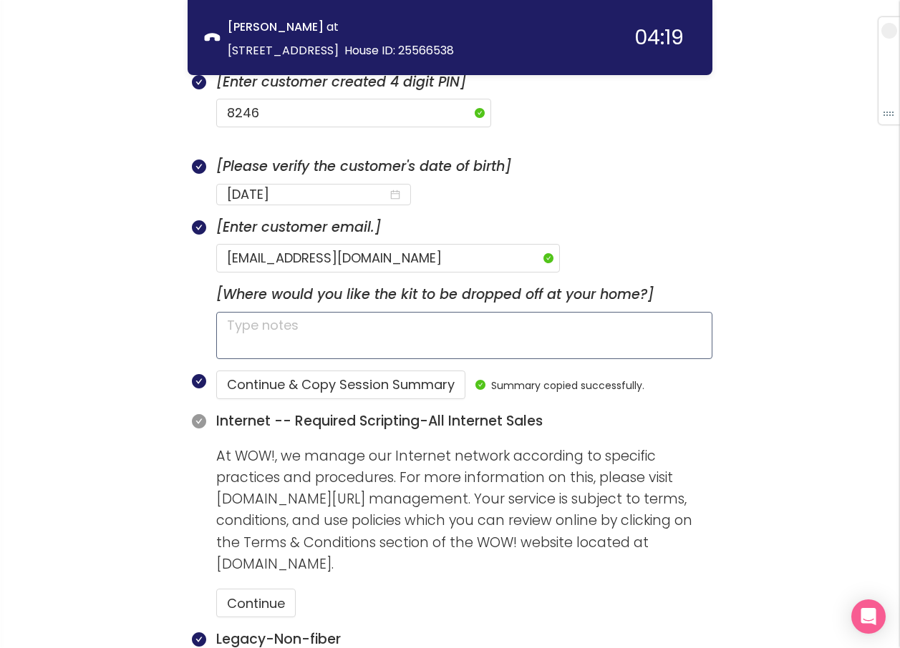
scroll to position [1021, 0]
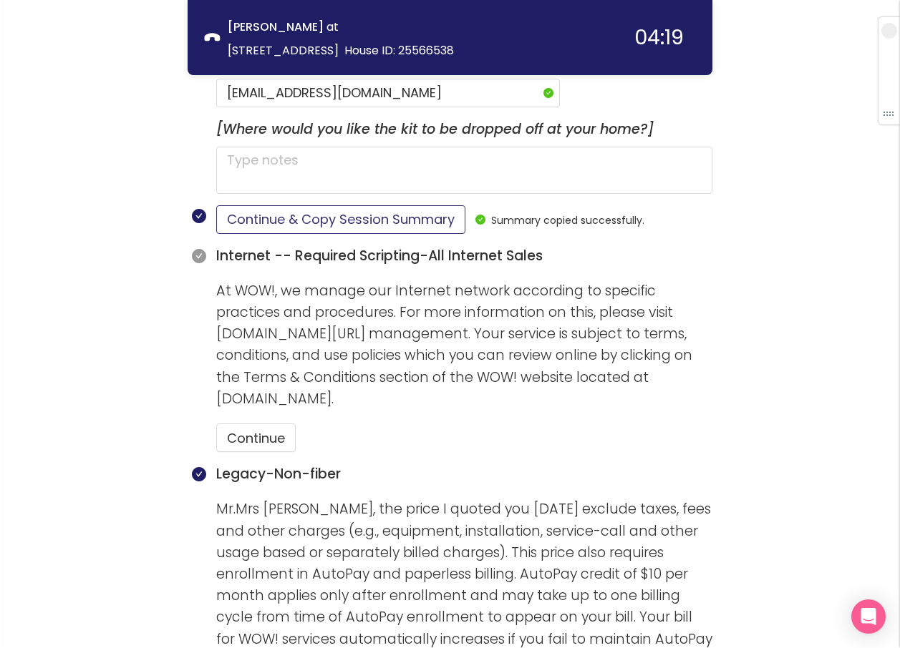
click at [372, 205] on button "Continue & Copy Session Summary" at bounding box center [340, 219] width 249 height 29
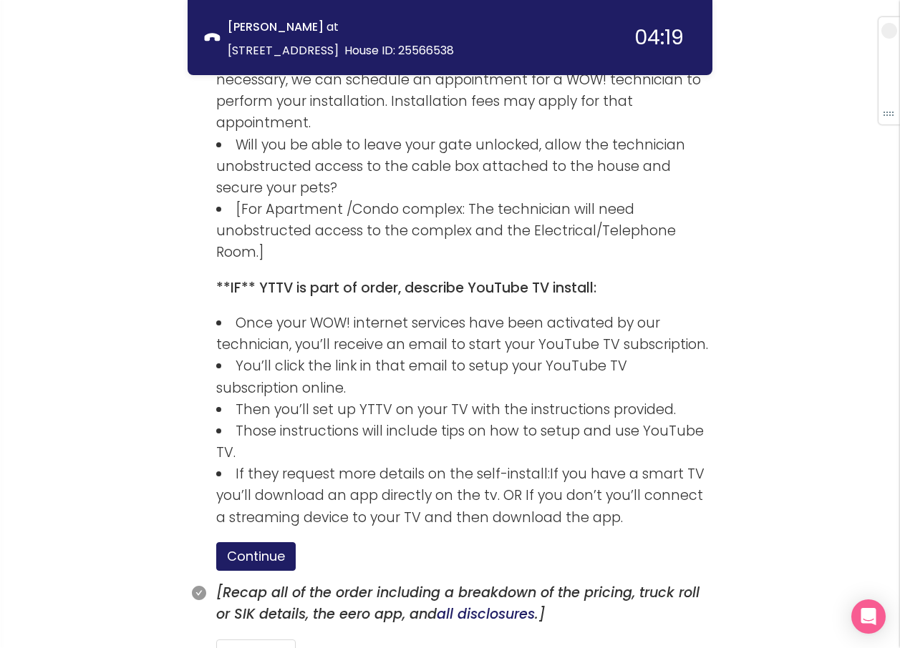
scroll to position [2238, 0]
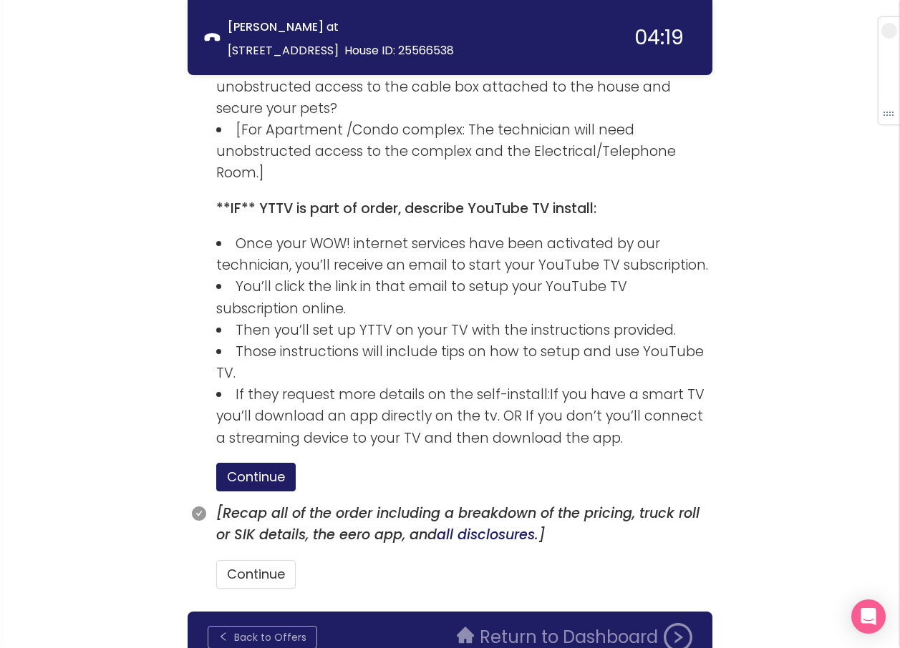
click at [303, 626] on button "Back to Offers" at bounding box center [263, 637] width 110 height 23
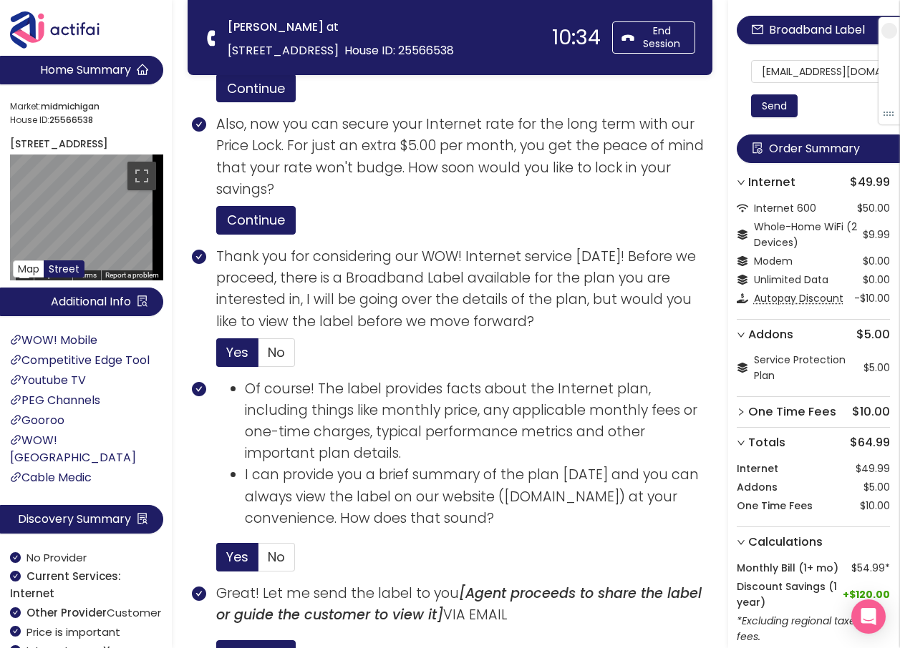
scroll to position [859, 0]
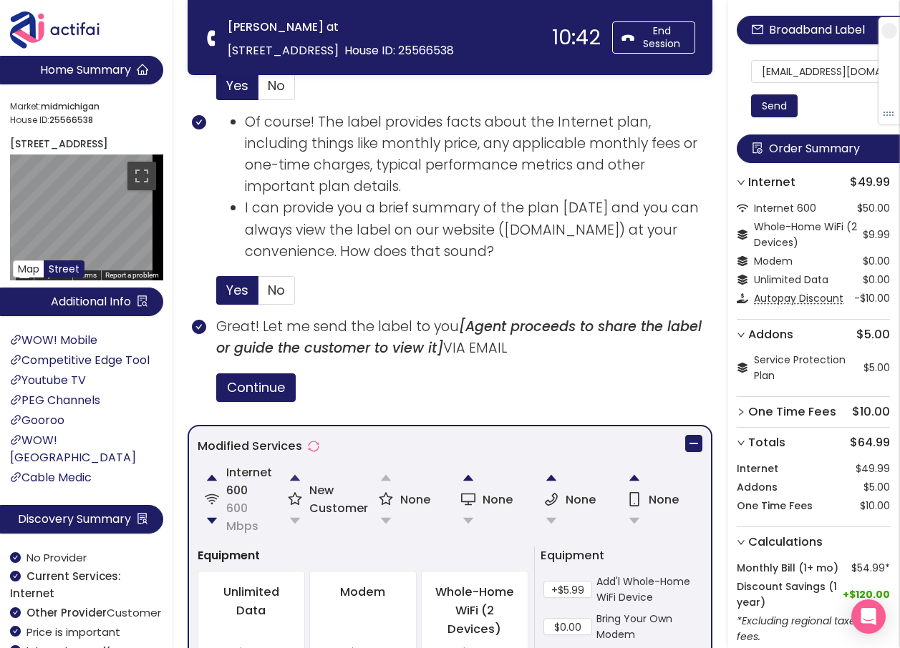
click at [297, 472] on button "button" at bounding box center [295, 478] width 29 height 29
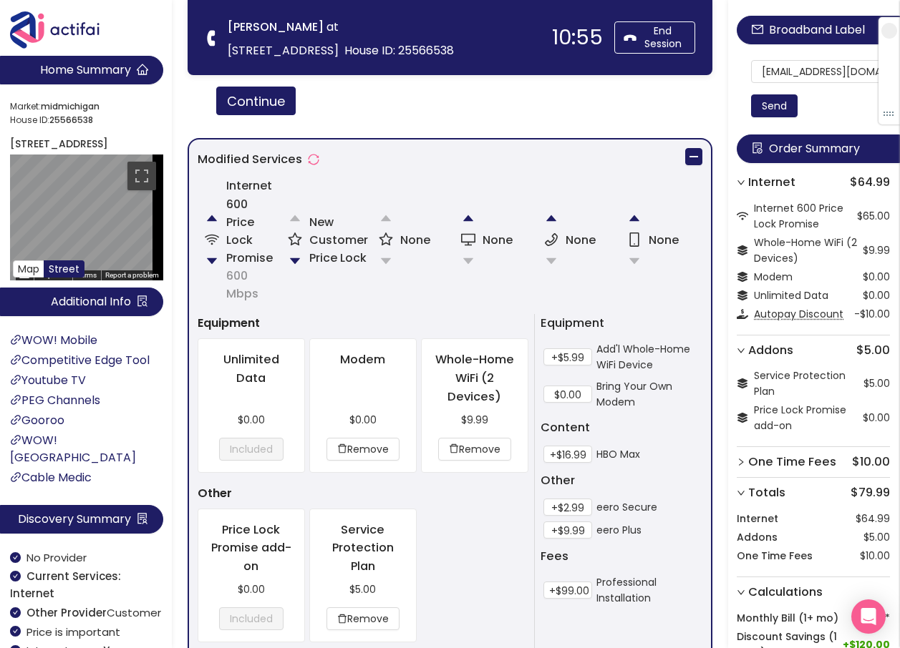
scroll to position [1520, 0]
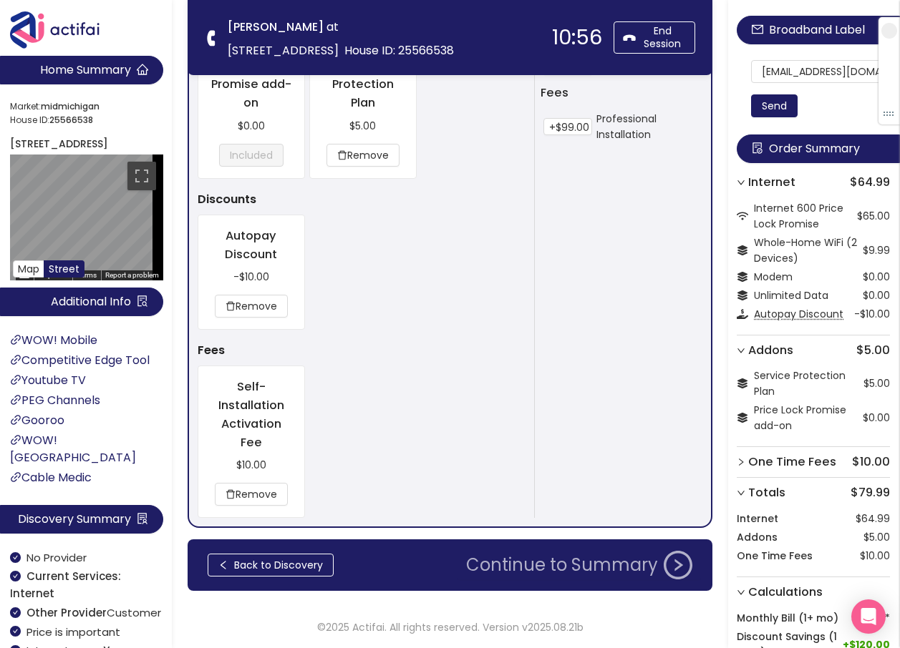
click at [570, 565] on button "Continue to Summary" at bounding box center [578, 565] width 243 height 29
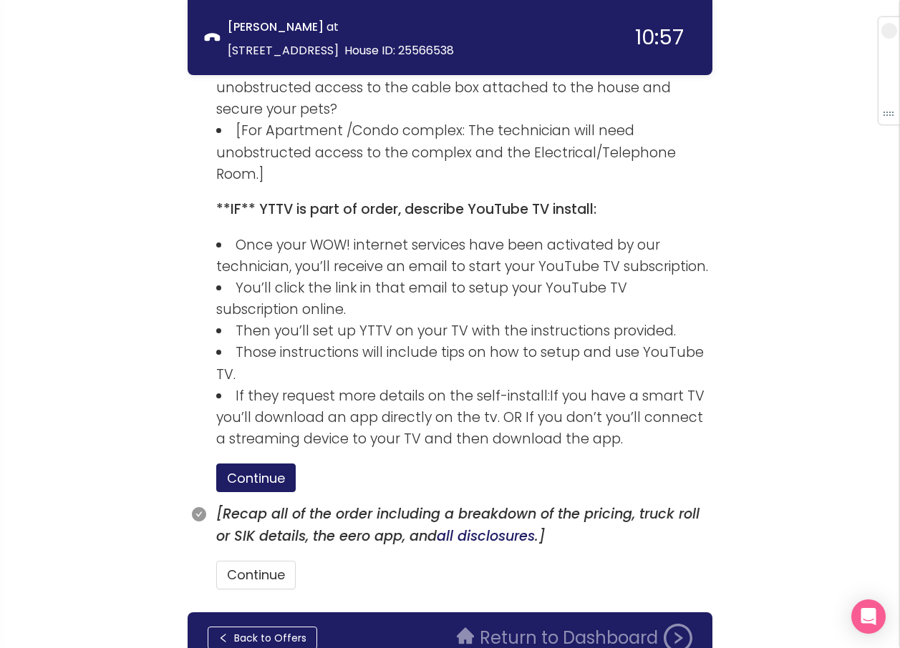
scroll to position [2408, 0]
click at [281, 560] on button "Continue" at bounding box center [255, 574] width 79 height 29
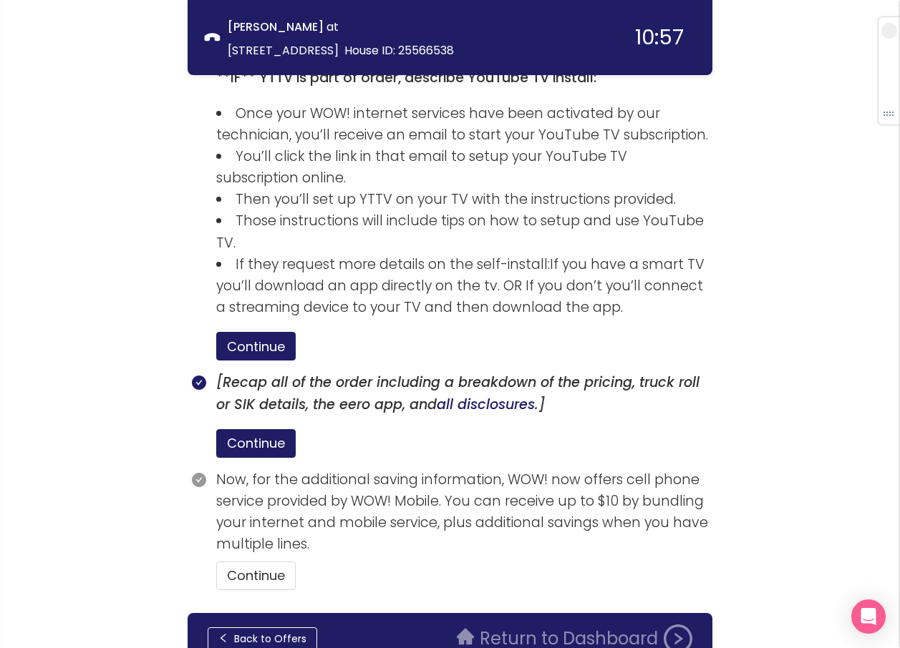
scroll to position [2540, 0]
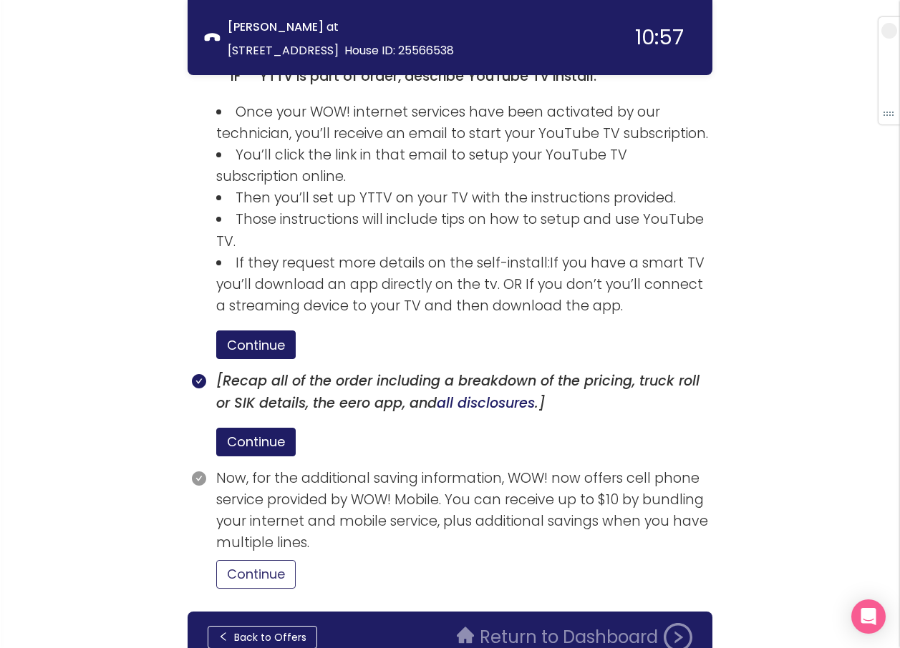
click at [266, 560] on button "Continue" at bounding box center [255, 574] width 79 height 29
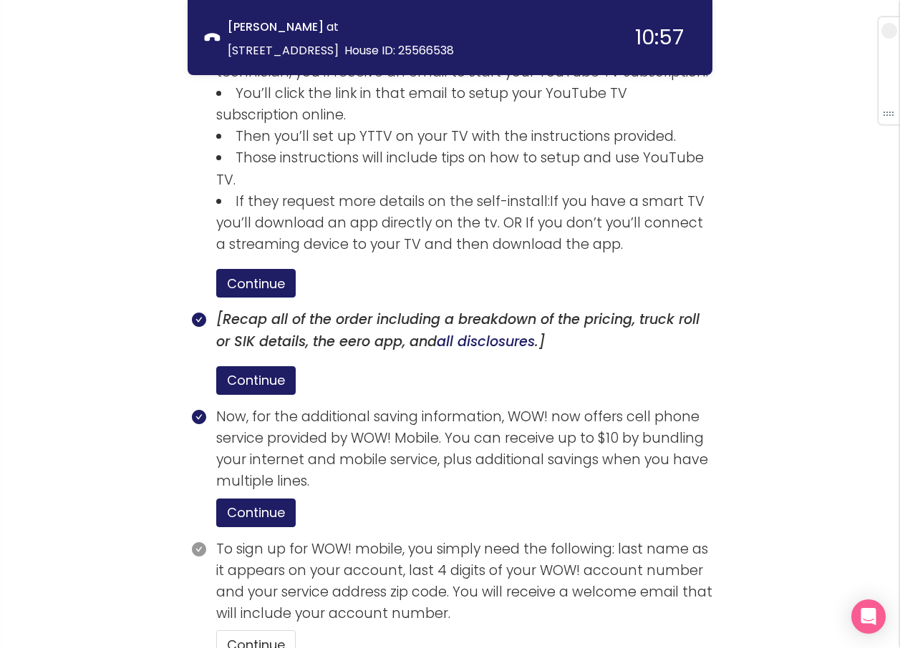
scroll to position [2672, 0]
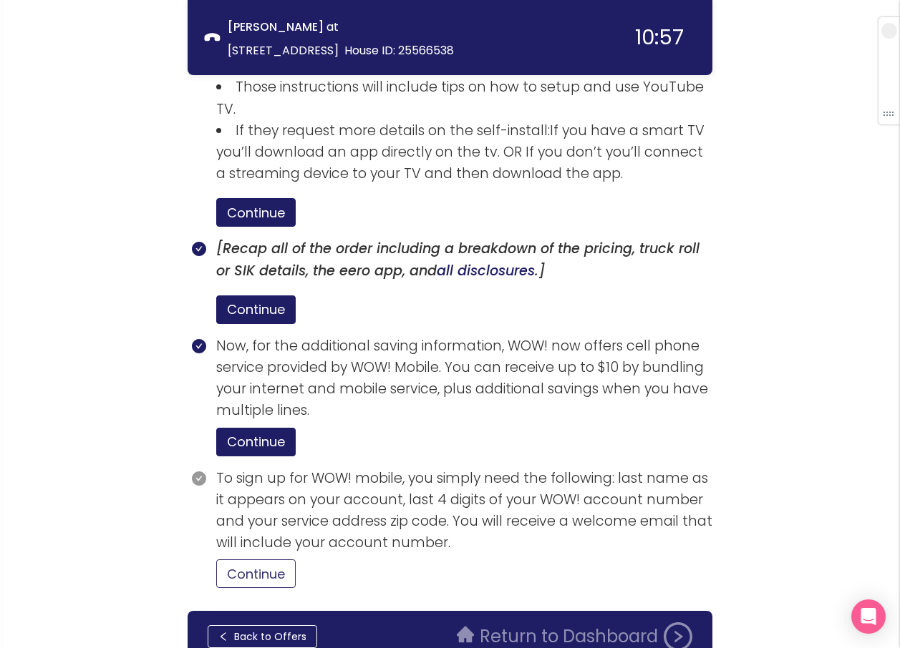
click at [253, 560] on button "Continue" at bounding box center [255, 574] width 79 height 29
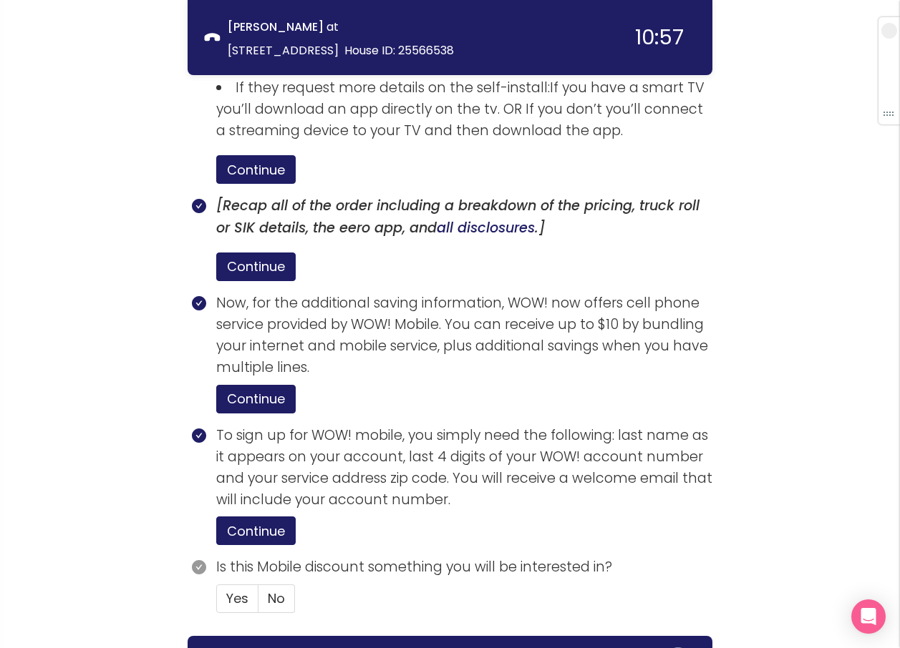
scroll to position [2740, 0]
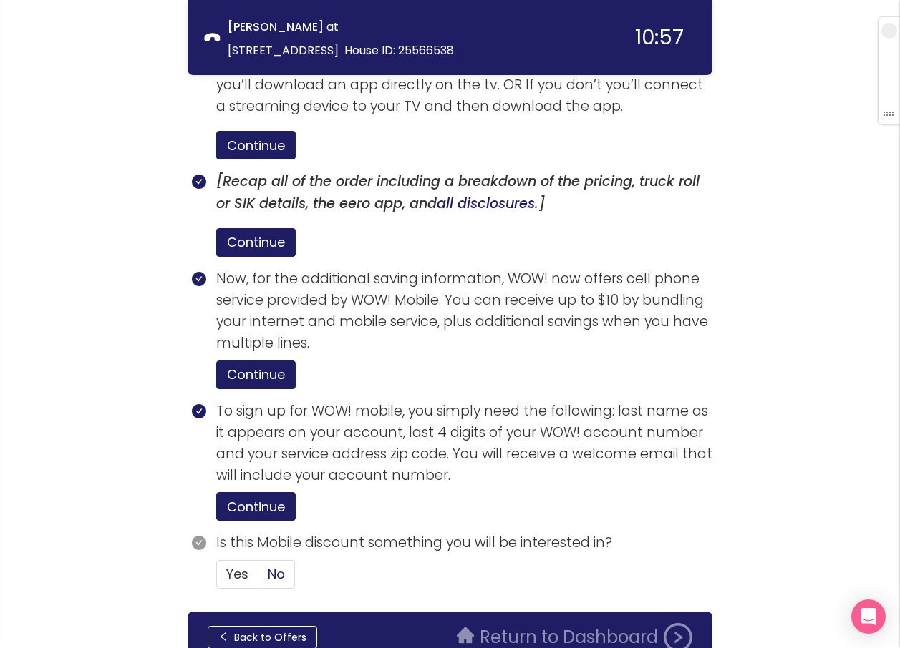
click at [278, 565] on span "No" at bounding box center [276, 574] width 17 height 18
click at [258, 579] on input "No" at bounding box center [258, 579] width 0 height 0
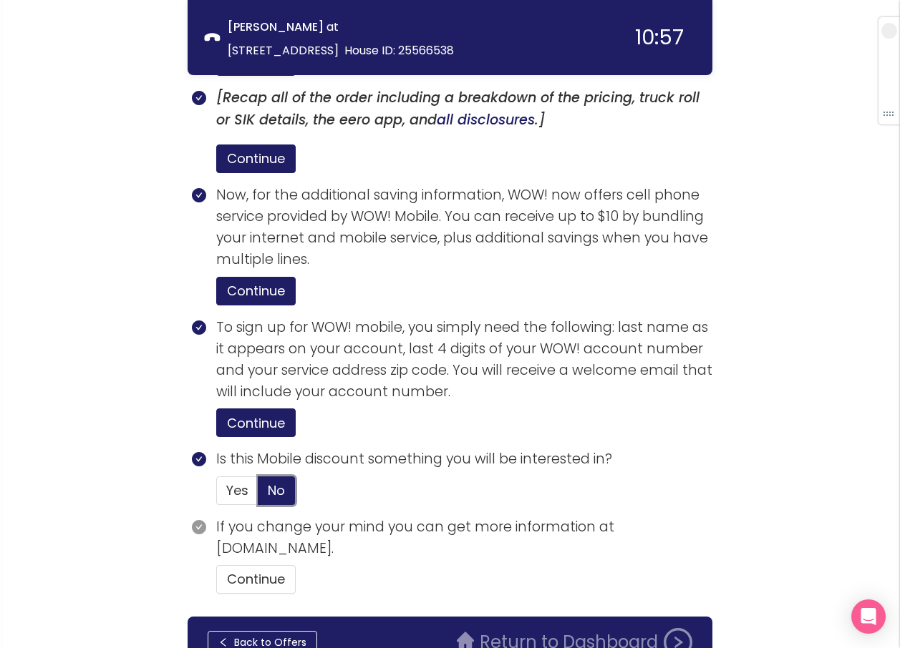
scroll to position [2828, 0]
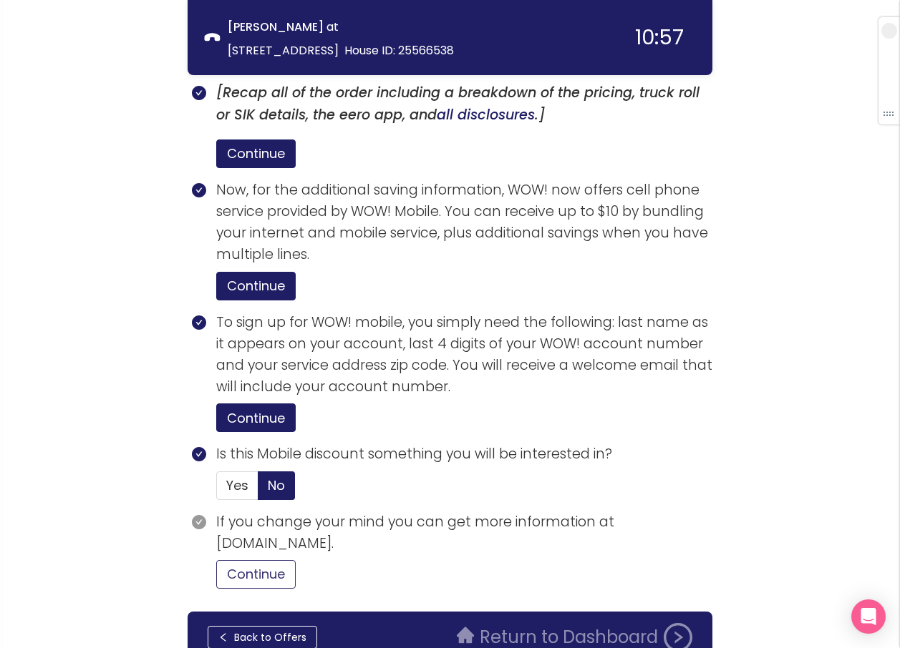
click at [268, 516] on section "If you change your mind you can get more information at [DOMAIN_NAME]. Continue" at bounding box center [464, 556] width 496 height 89
click at [276, 560] on button "Continue" at bounding box center [255, 574] width 79 height 29
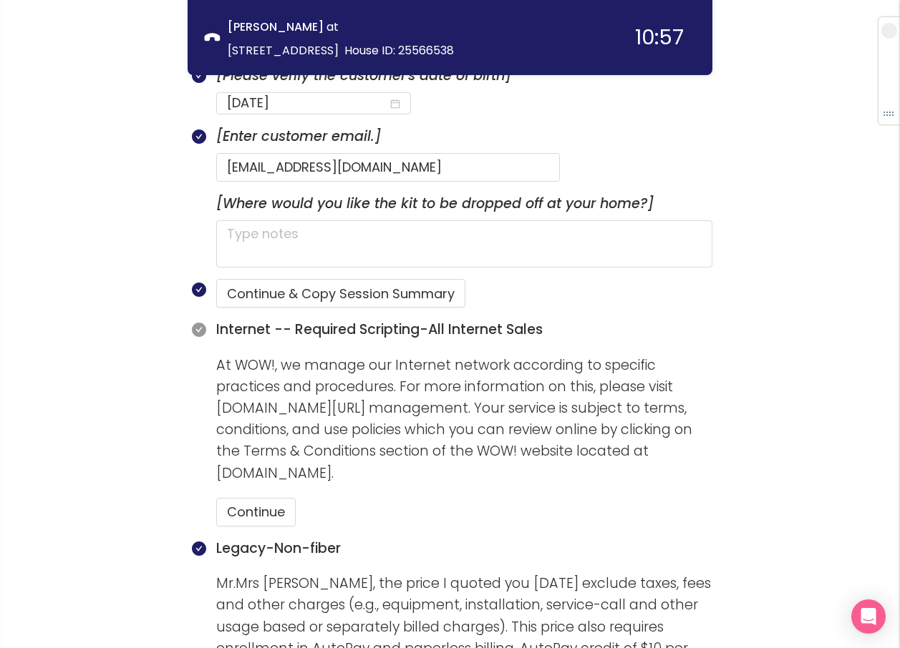
scroll to position [968, 0]
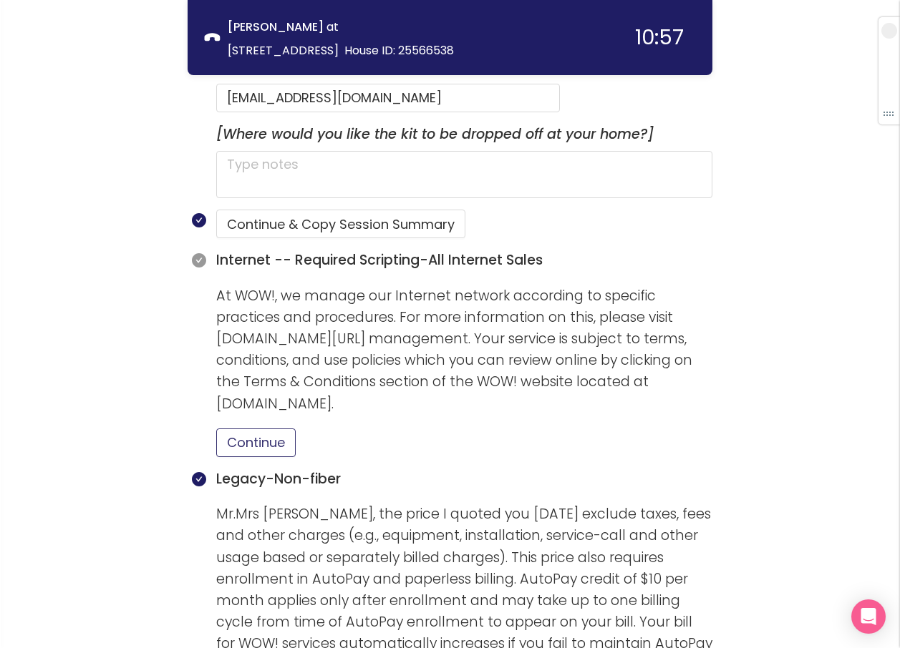
drag, startPoint x: 258, startPoint y: 413, endPoint x: 315, endPoint y: 397, distance: 59.6
click at [258, 429] on button "Continue" at bounding box center [255, 443] width 79 height 29
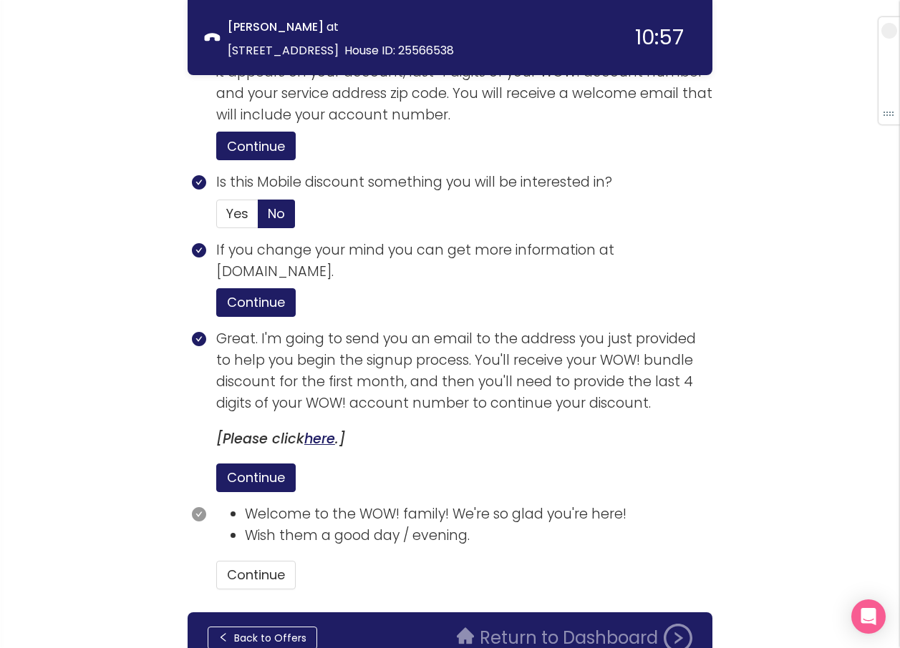
scroll to position [3101, 0]
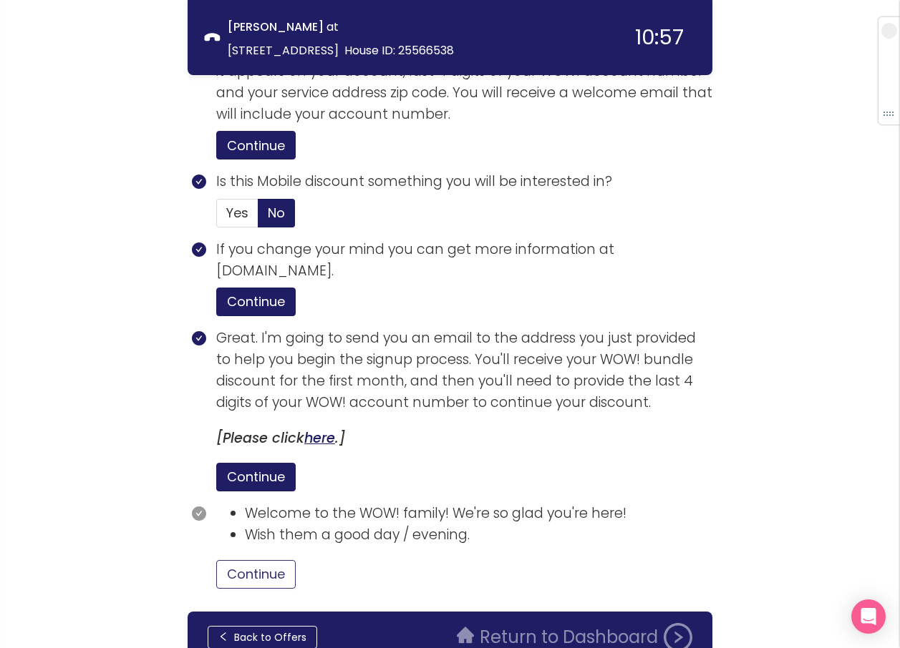
drag, startPoint x: 258, startPoint y: 500, endPoint x: 339, endPoint y: 485, distance: 82.1
click at [260, 560] on button "Continue" at bounding box center [255, 574] width 79 height 29
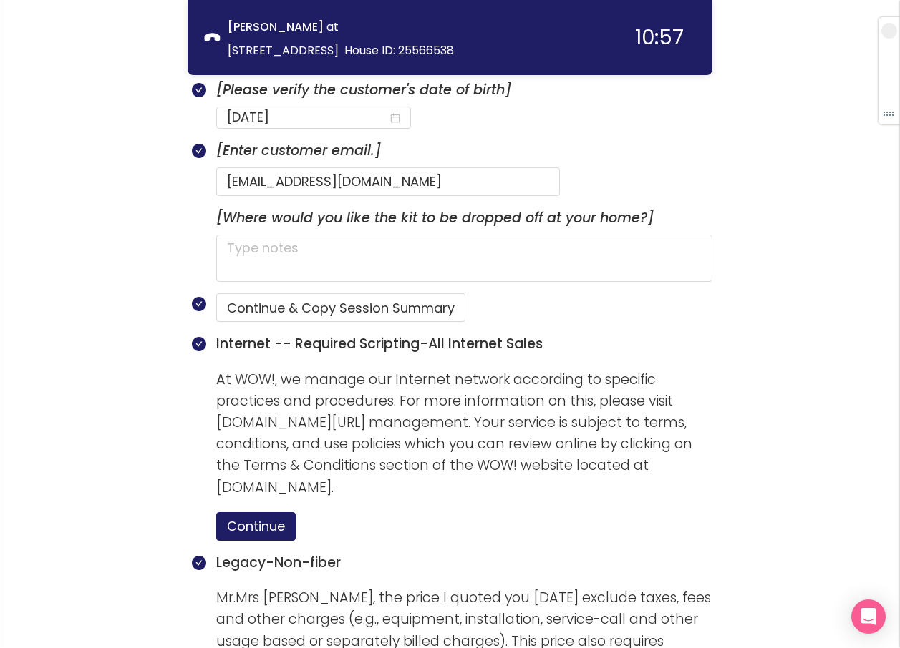
scroll to position [882, 0]
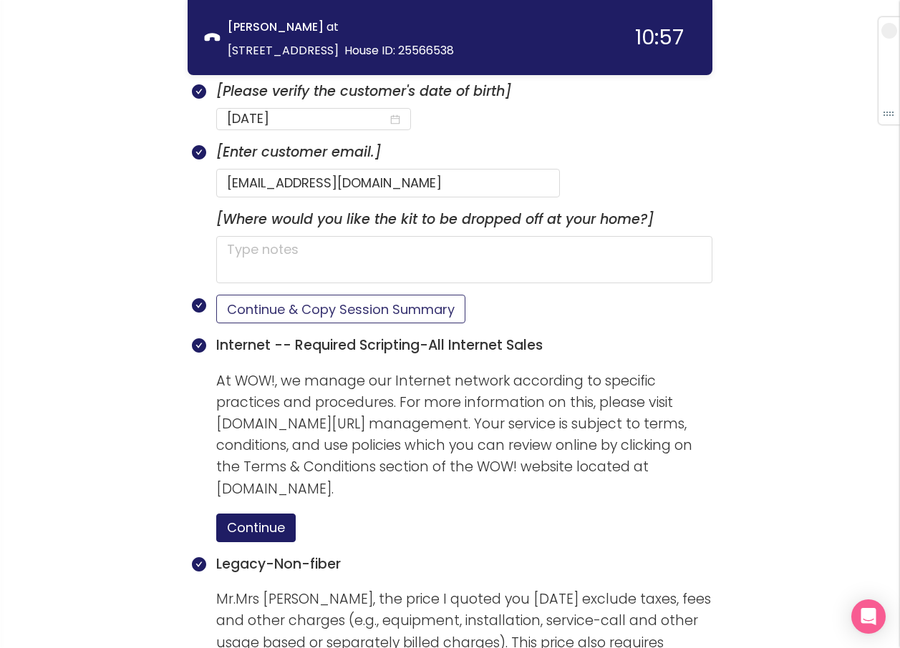
click at [411, 295] on button "Continue & Copy Session Summary" at bounding box center [340, 309] width 249 height 29
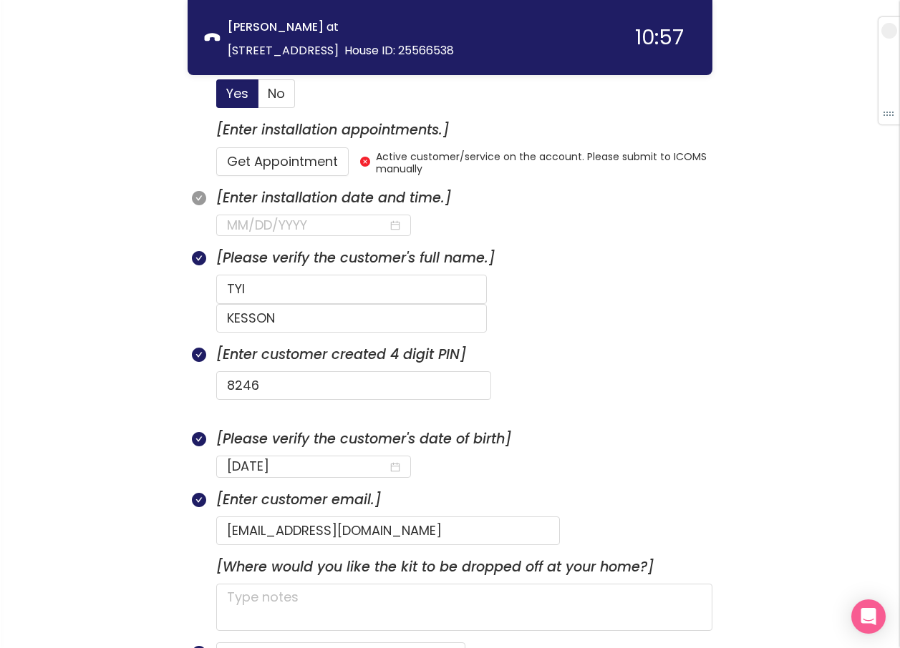
scroll to position [525, 0]
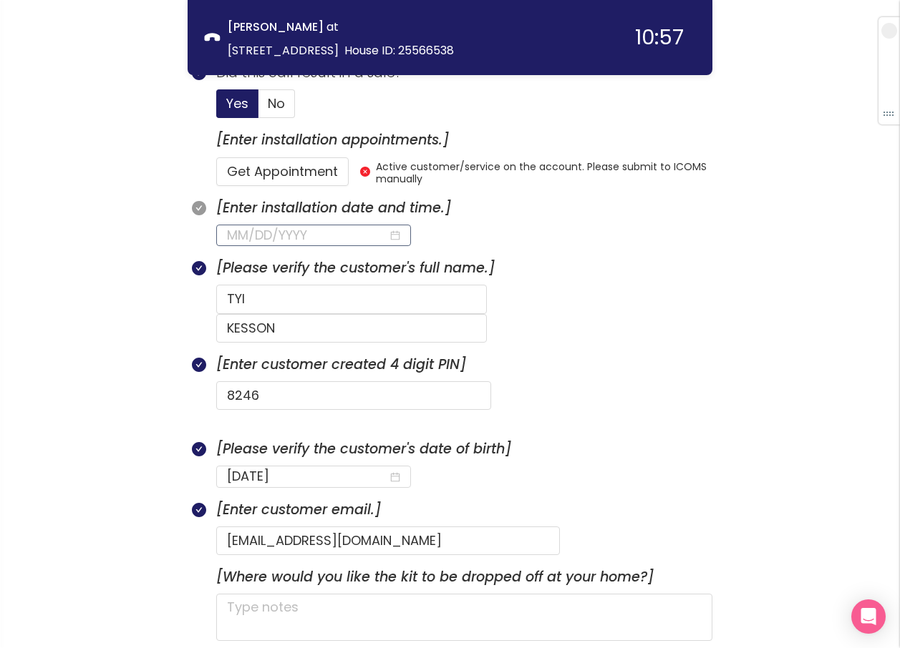
click at [326, 234] on input at bounding box center [307, 235] width 161 height 20
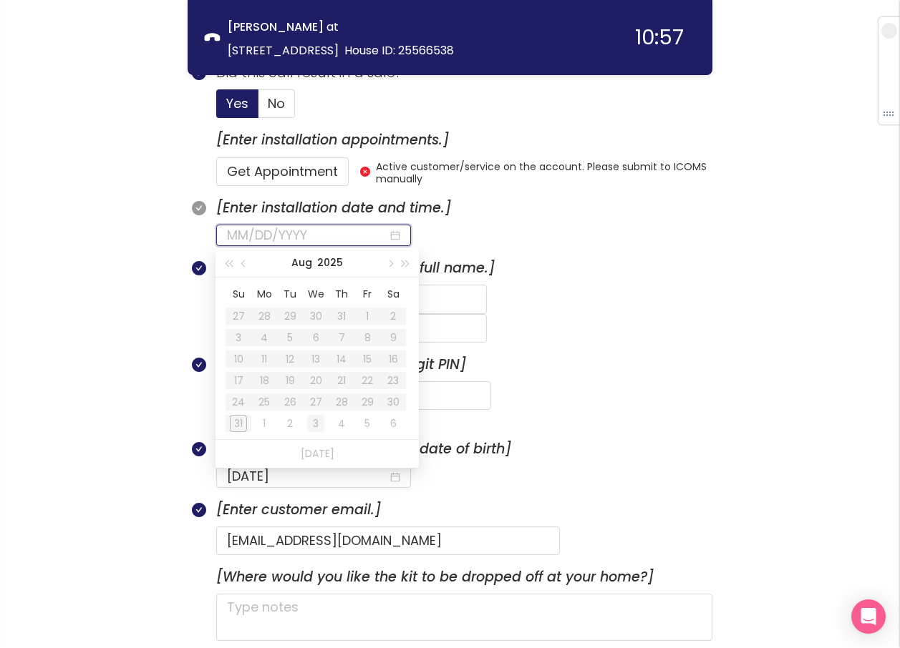
type input "[DATE]"
click at [341, 428] on div "4" at bounding box center [341, 423] width 17 height 17
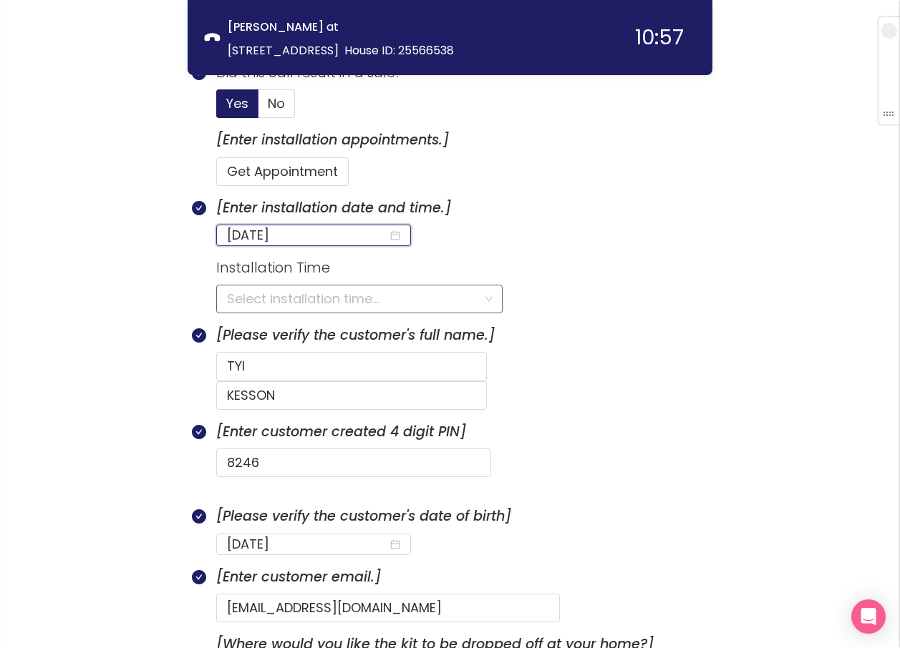
click at [345, 301] on input "search" at bounding box center [354, 299] width 255 height 27
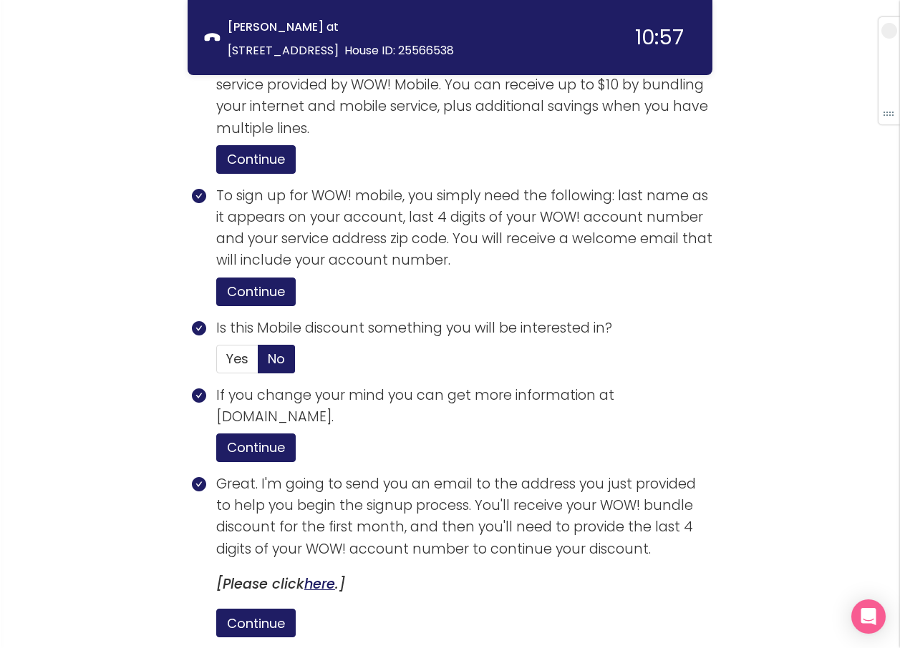
scroll to position [3168, 0]
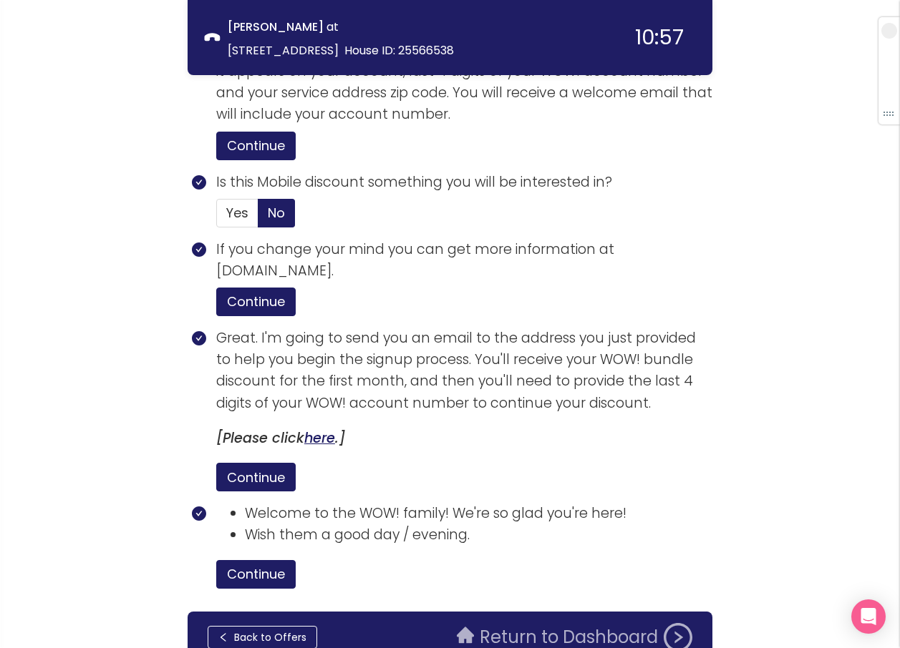
click at [593, 623] on button "Return to Dashboard" at bounding box center [574, 637] width 253 height 29
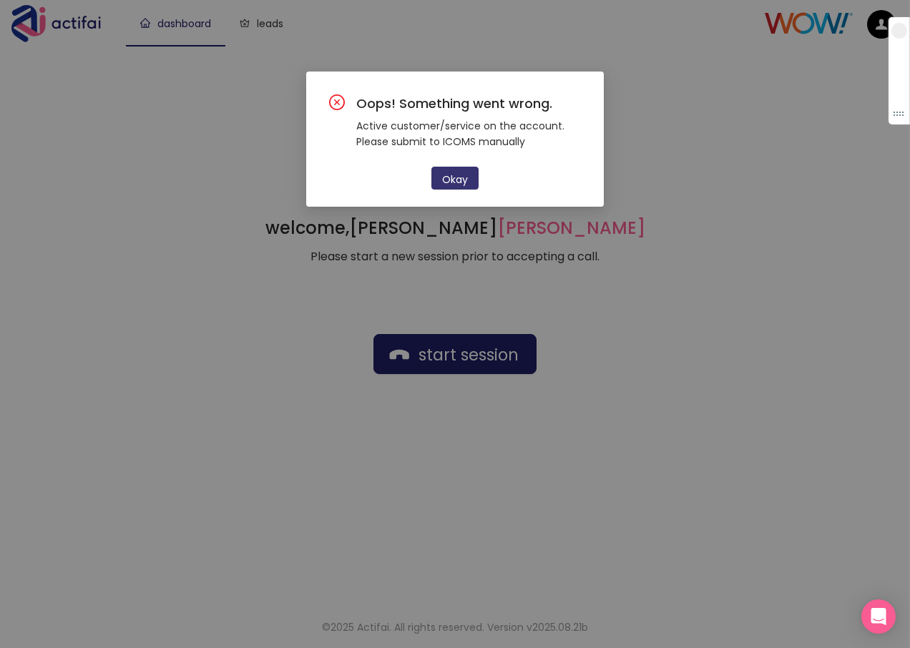
click at [460, 180] on button "Okay" at bounding box center [455, 178] width 47 height 23
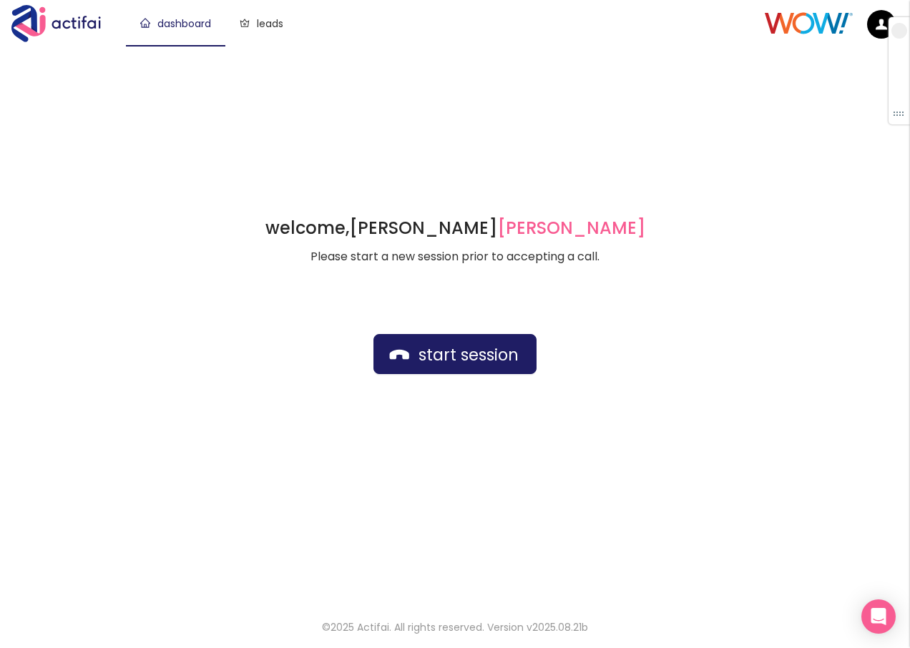
click at [162, 190] on div "welcome, [PERSON_NAME] german Please start a new session prior to accepting a c…" at bounding box center [455, 324] width 910 height 557
click at [404, 361] on button "start session" at bounding box center [455, 354] width 163 height 40
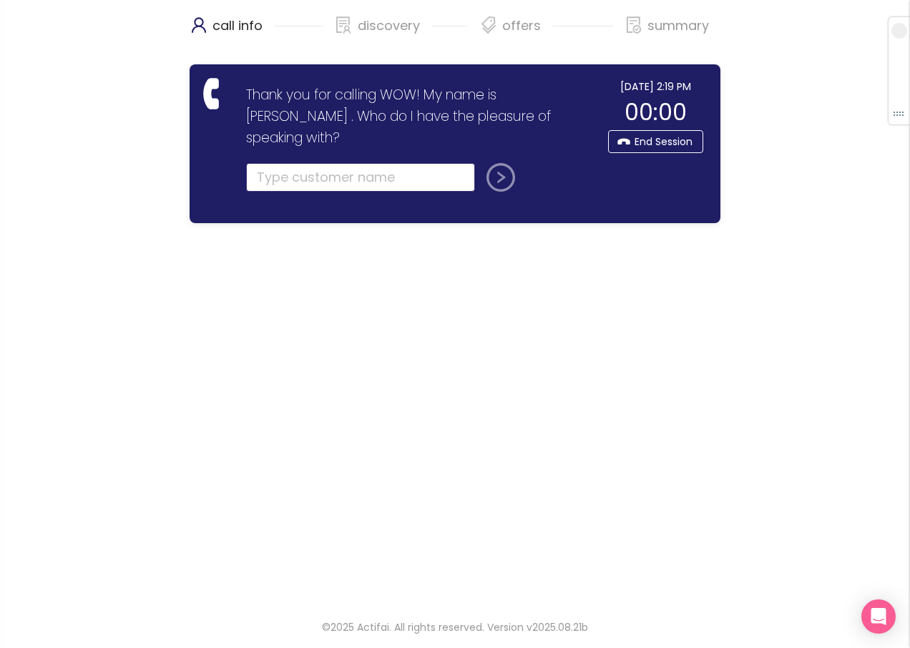
click at [255, 163] on input "text" at bounding box center [360, 177] width 229 height 29
click at [283, 163] on input "text" at bounding box center [360, 177] width 229 height 29
type input "[PERSON_NAME]"
click at [498, 163] on button "submit" at bounding box center [498, 177] width 34 height 29
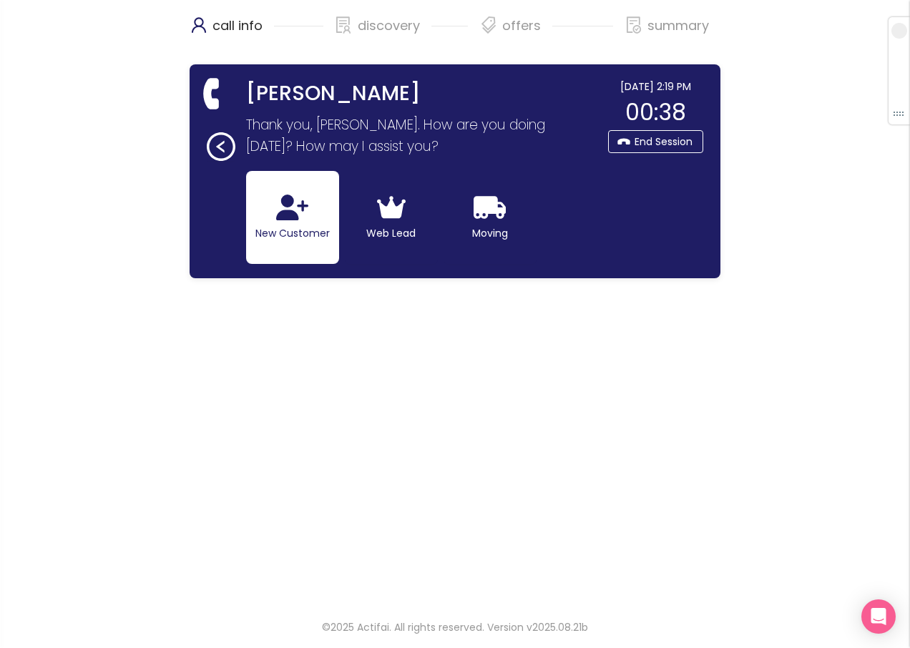
click at [311, 221] on button "New Customer" at bounding box center [292, 217] width 93 height 93
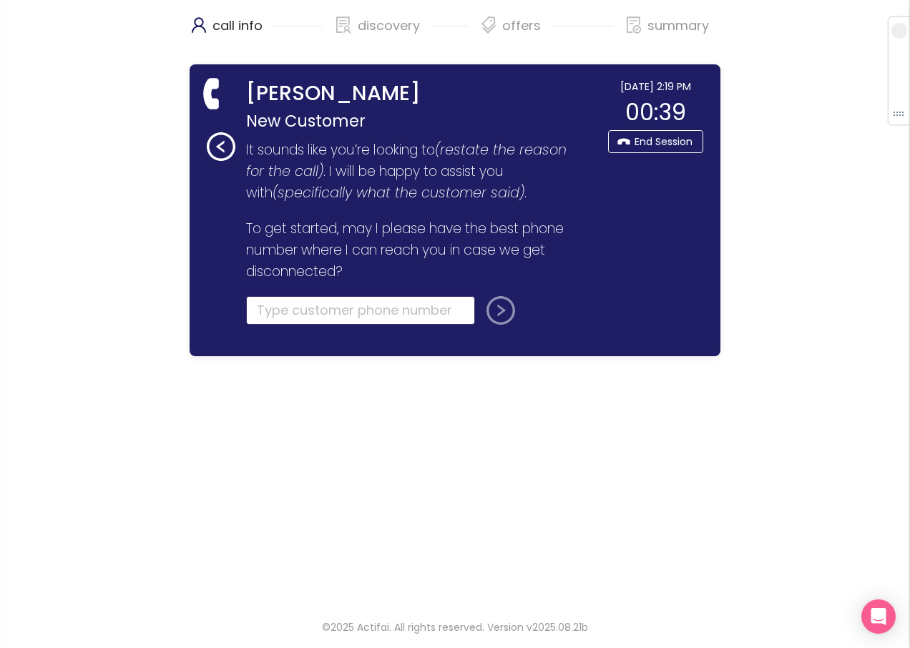
click at [266, 305] on input "tel" at bounding box center [360, 310] width 229 height 29
type input "[PHONE_NUMBER]"
click at [487, 314] on button "submit" at bounding box center [498, 310] width 34 height 29
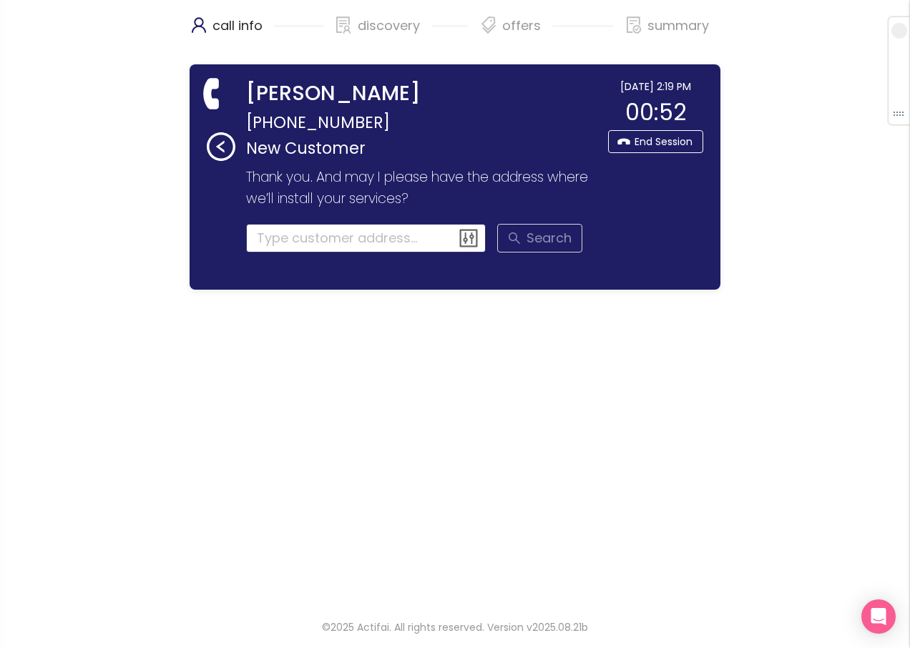
click at [339, 238] on input at bounding box center [366, 238] width 240 height 29
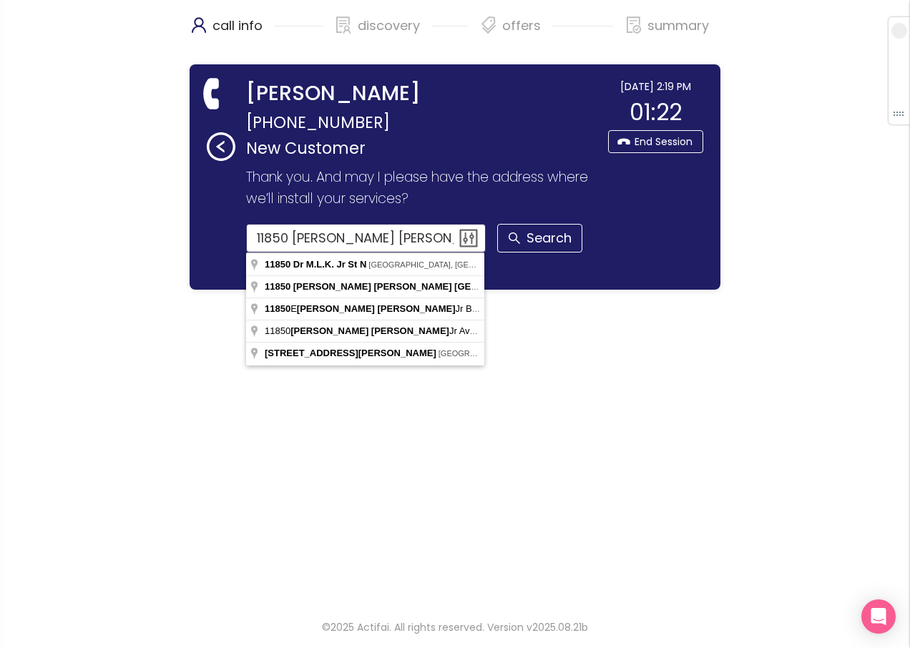
click at [444, 236] on input "11850 [PERSON_NAME] [PERSON_NAME]" at bounding box center [366, 238] width 240 height 29
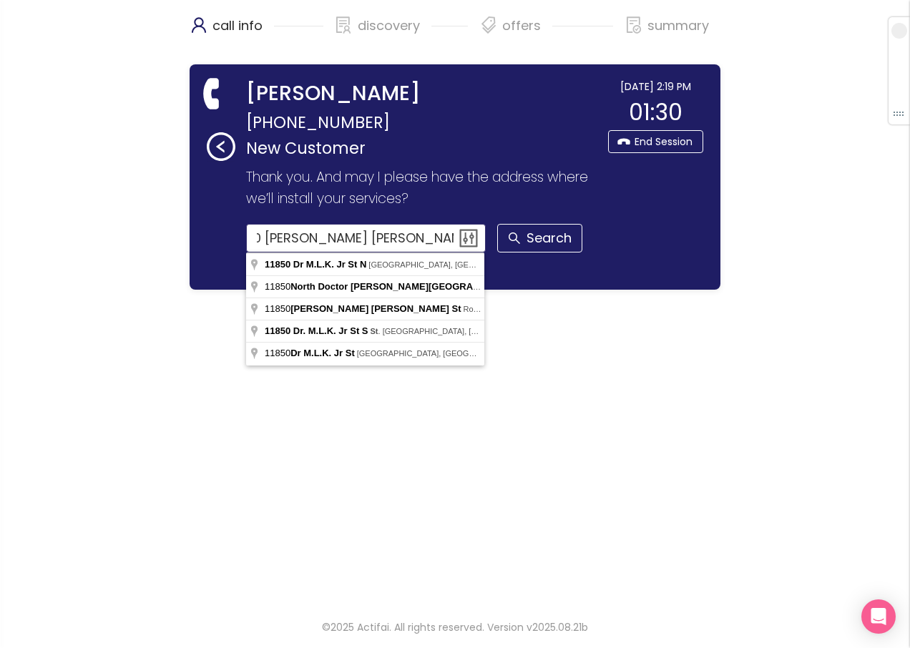
scroll to position [0, 36]
type input "11850 Dr M.L.K. [GEOGRAPHIC_DATA], [GEOGRAPHIC_DATA], [GEOGRAPHIC_DATA]"
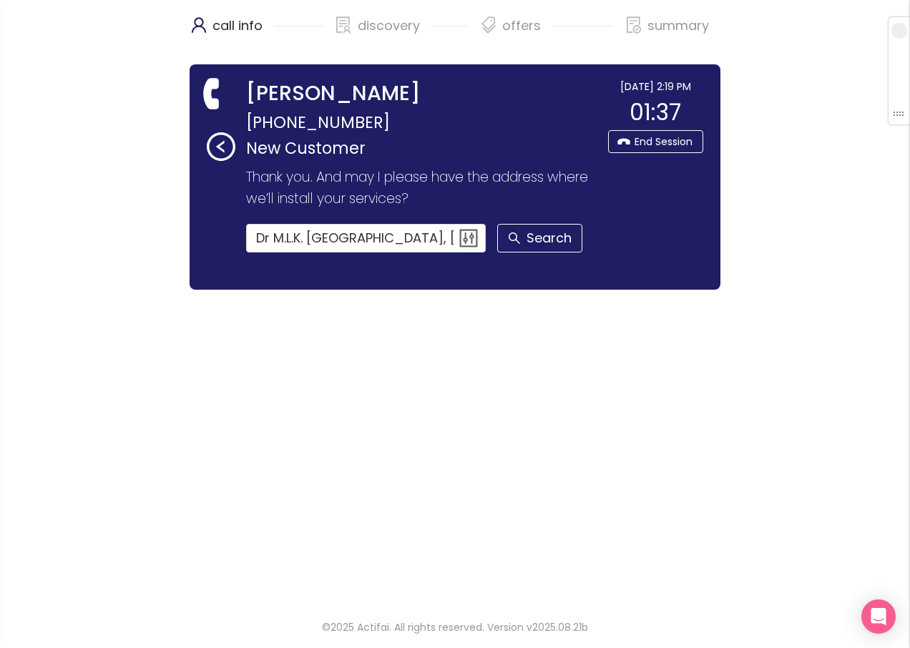
scroll to position [0, 0]
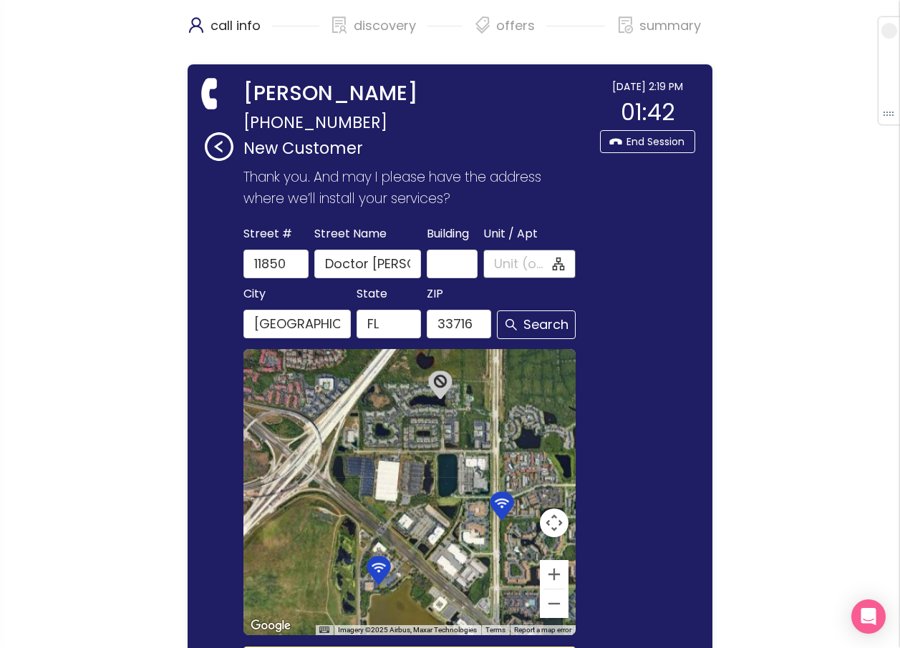
click at [495, 266] on input "Unit / Apt" at bounding box center [522, 264] width 56 height 20
type input "20111"
type input "Doctor [PERSON_NAME] Junior St N"
type input "[GEOGRAPHIC_DATA]"
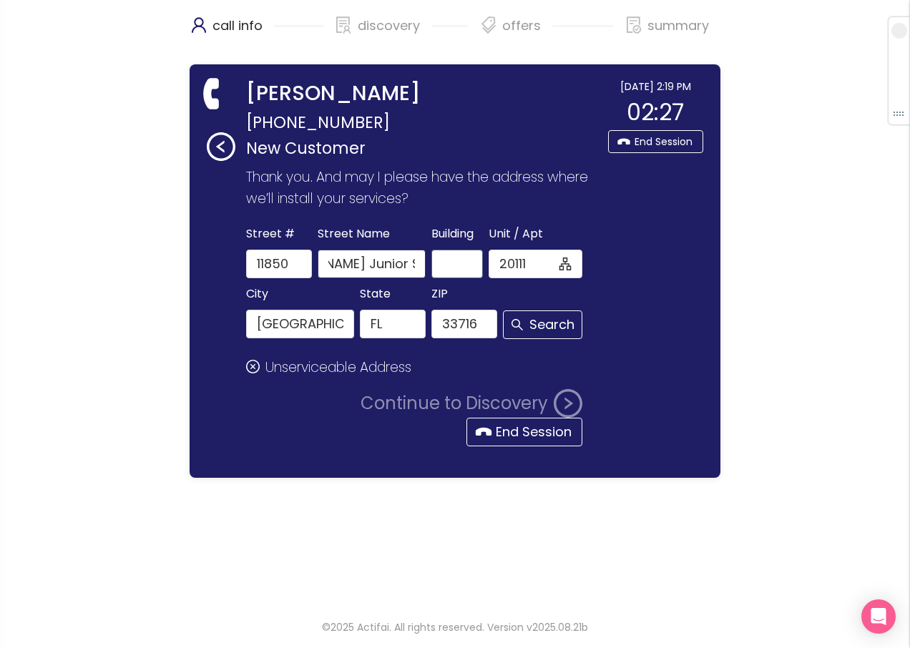
scroll to position [0, 146]
drag, startPoint x: 327, startPoint y: 263, endPoint x: 488, endPoint y: 260, distance: 161.1
click at [488, 260] on div "Street [GEOGRAPHIC_DATA] Name Doctor [PERSON_NAME][GEOGRAPHIC_DATA] / Apt 20111" at bounding box center [414, 251] width 343 height 54
click at [501, 428] on button "End Session" at bounding box center [525, 432] width 116 height 29
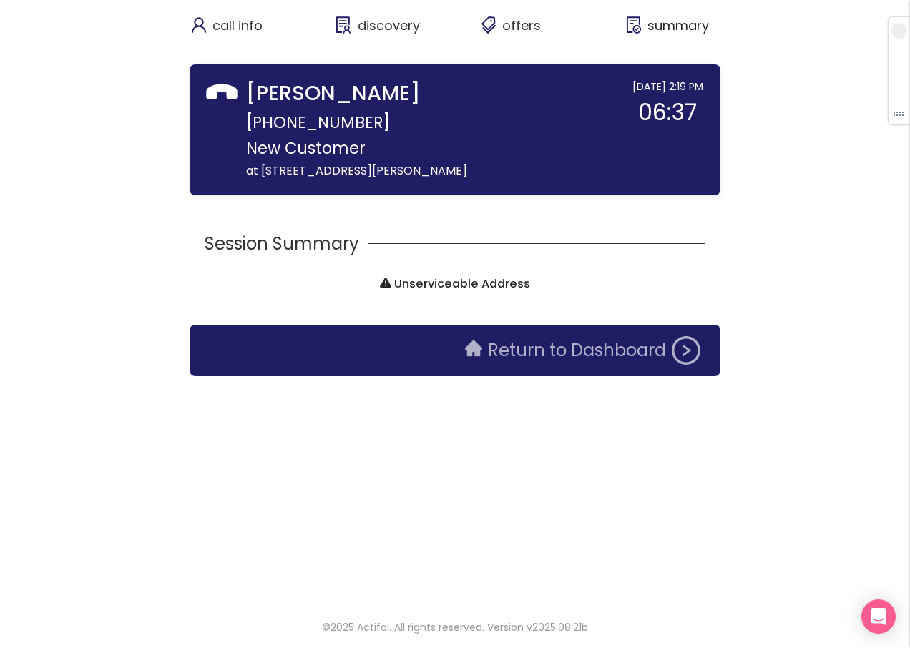
click at [569, 365] on button "Return to Dashboard" at bounding box center [583, 350] width 253 height 29
